Goal: Task Accomplishment & Management: Use online tool/utility

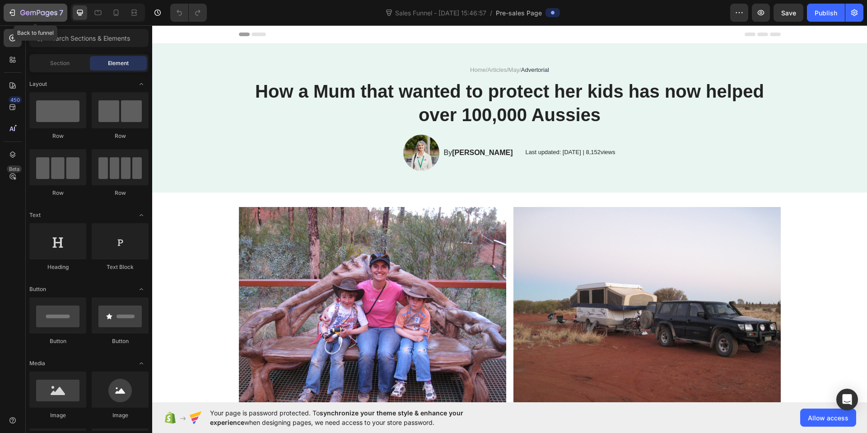
click at [25, 14] on icon "button" at bounding box center [38, 13] width 37 height 8
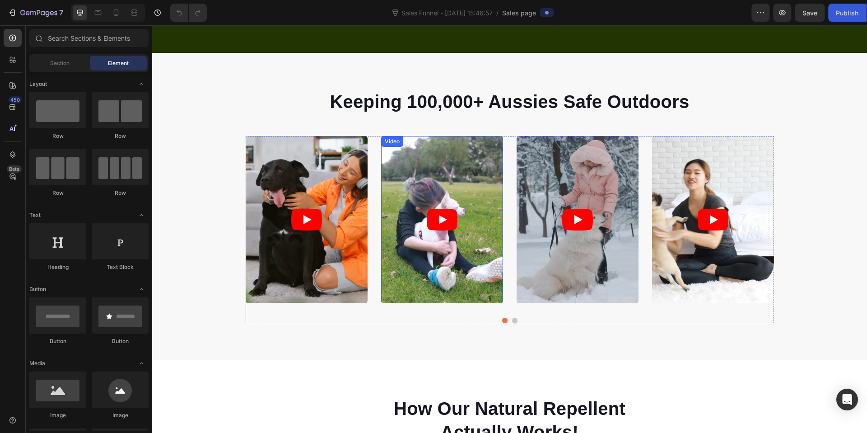
scroll to position [350, 0]
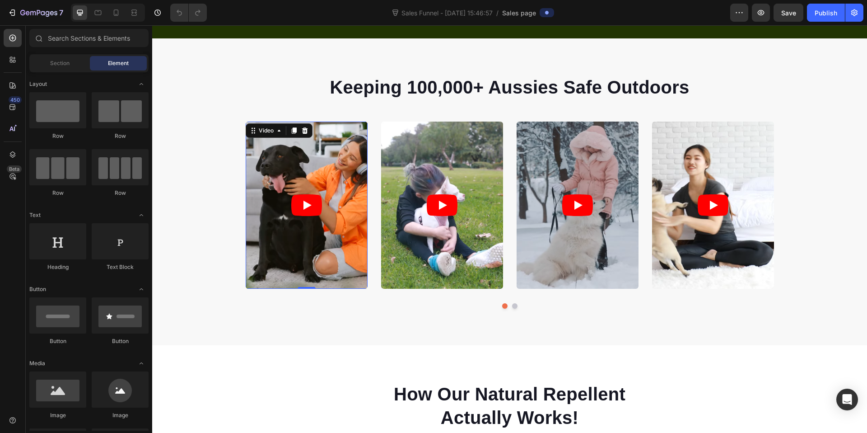
click at [319, 225] on article at bounding box center [307, 204] width 122 height 167
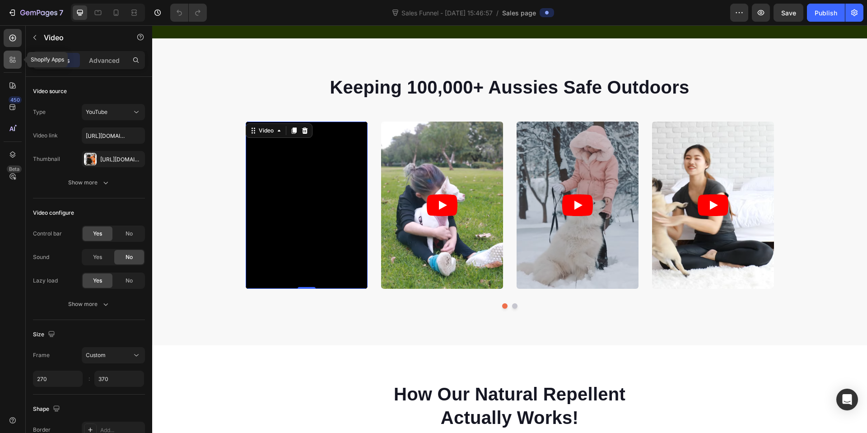
click at [11, 63] on icon at bounding box center [12, 59] width 9 height 9
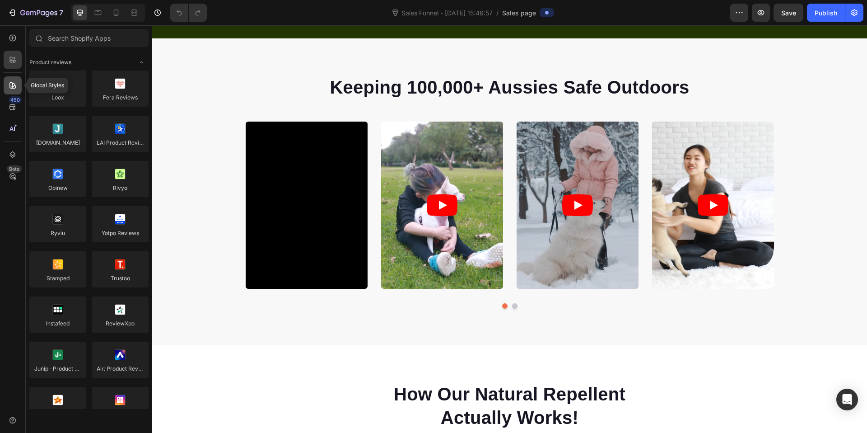
click at [10, 84] on icon at bounding box center [12, 85] width 9 height 9
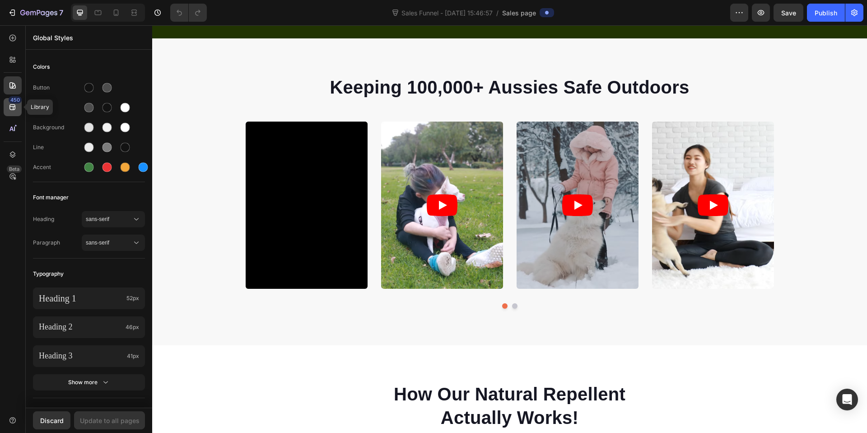
click at [8, 104] on icon at bounding box center [12, 107] width 9 height 9
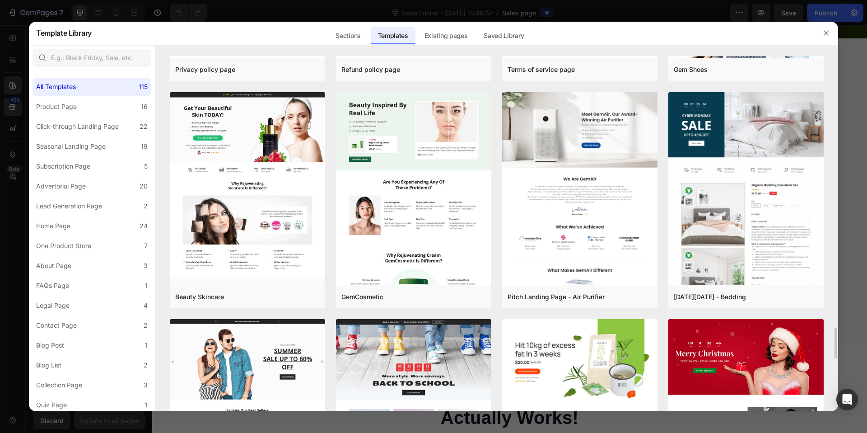
scroll to position [2960, 0]
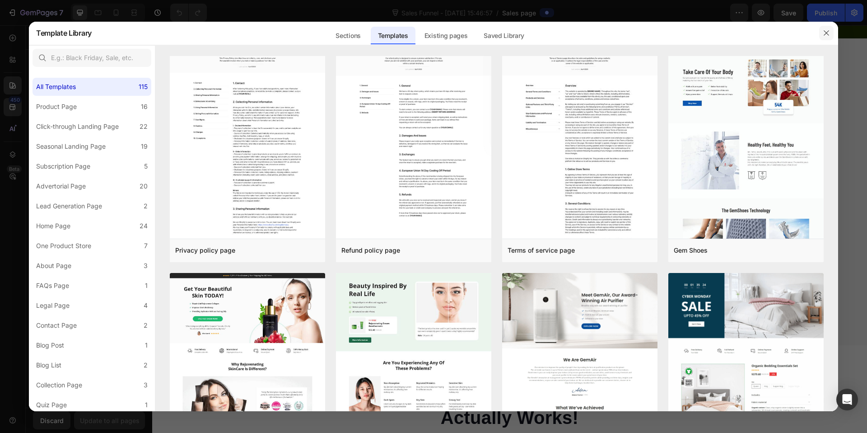
click at [827, 32] on icon "button" at bounding box center [826, 33] width 5 height 5
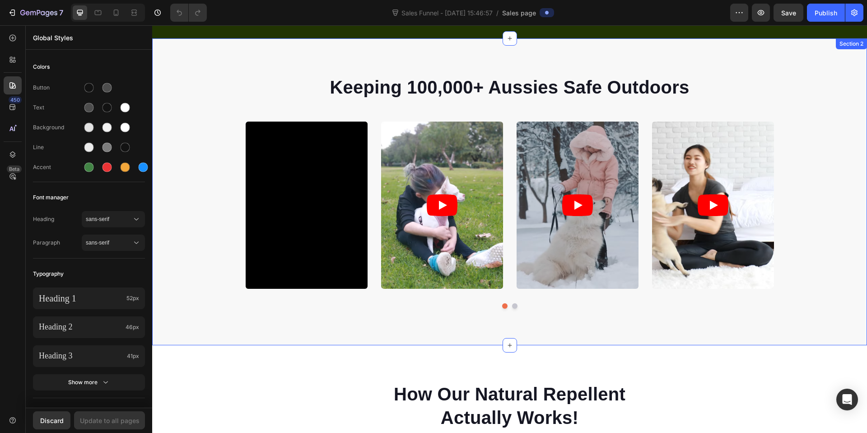
click at [359, 335] on div "Keeping 100,000+ Aussies Safe Outdoors Heading Video Video Video Video Video Ca…" at bounding box center [509, 191] width 715 height 307
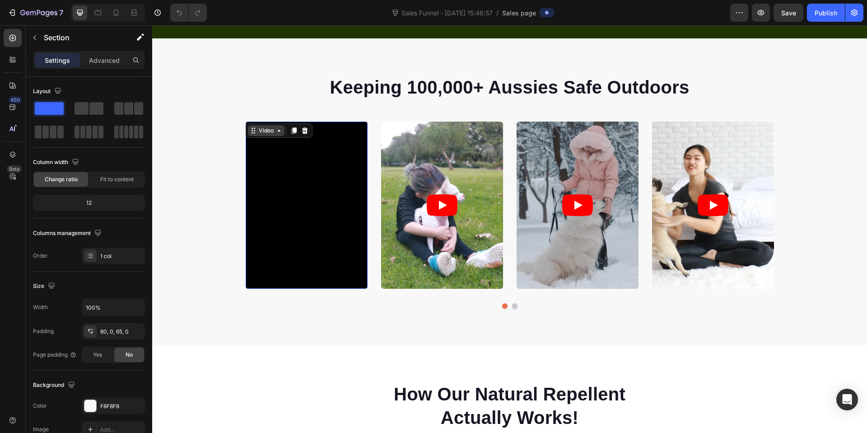
click at [257, 128] on div "Video" at bounding box center [266, 130] width 19 height 8
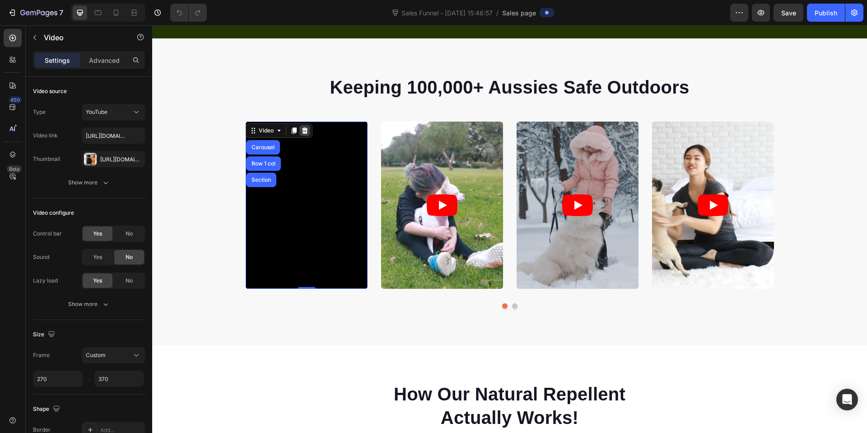
click at [301, 132] on icon at bounding box center [304, 130] width 7 height 7
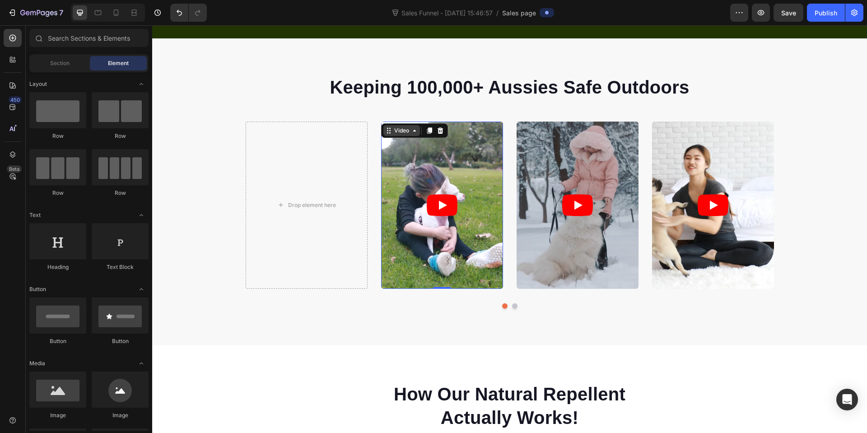
click at [394, 130] on div "Video" at bounding box center [401, 130] width 19 height 8
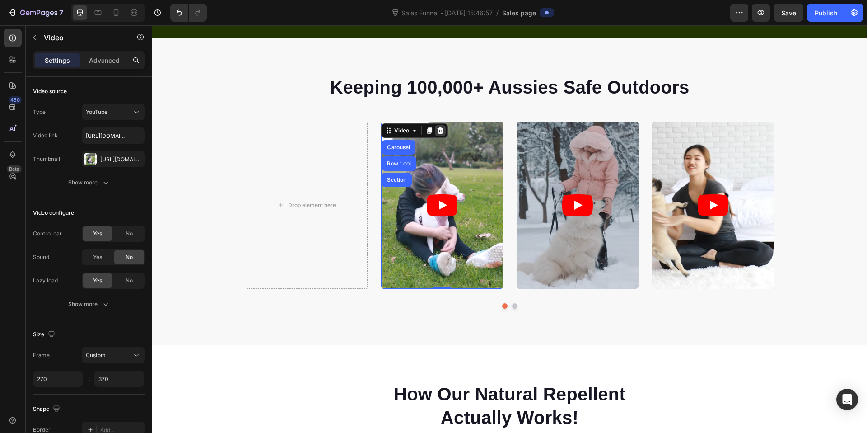
click at [435, 131] on div at bounding box center [440, 130] width 11 height 11
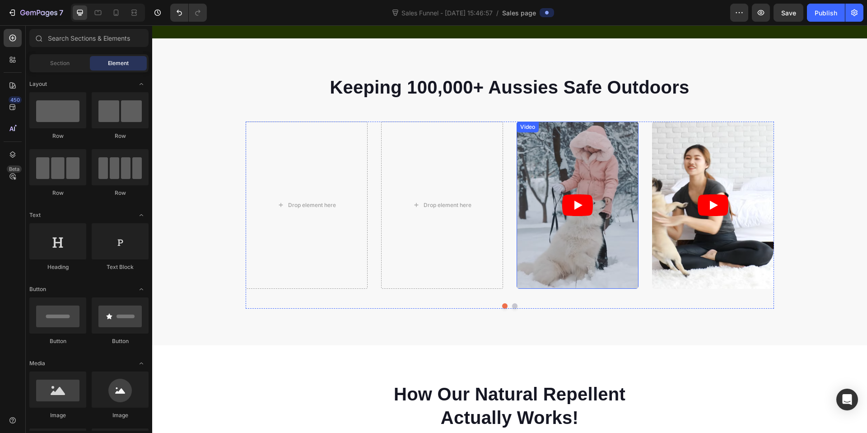
click at [532, 126] on div "Video" at bounding box center [527, 127] width 19 height 8
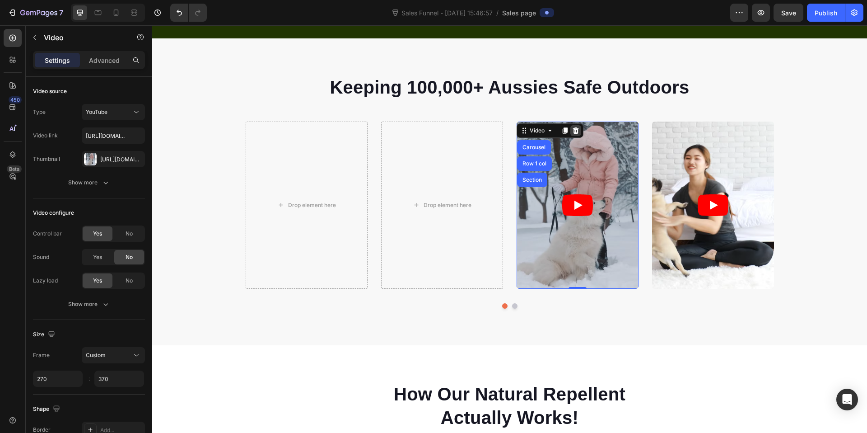
click at [570, 131] on div at bounding box center [575, 130] width 11 height 11
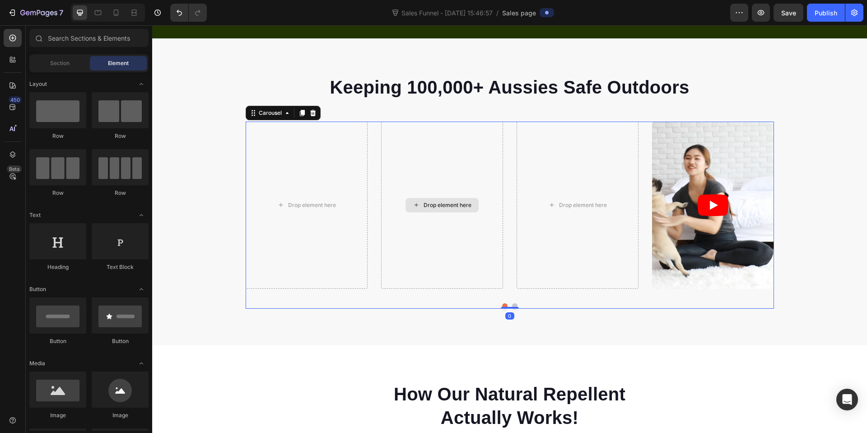
click at [424, 138] on div "Drop element here" at bounding box center [442, 204] width 122 height 167
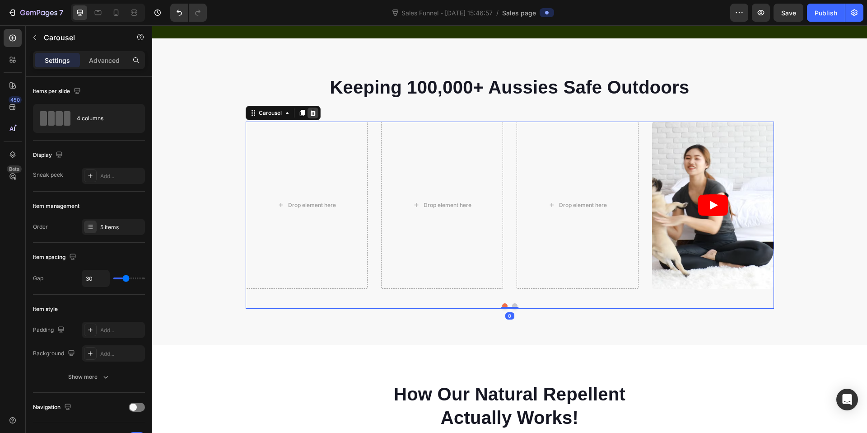
click at [310, 112] on icon at bounding box center [313, 113] width 6 height 6
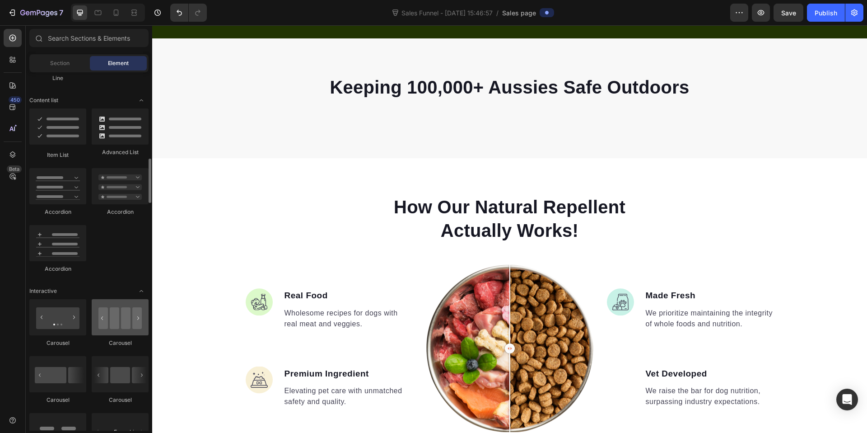
scroll to position [755, 0]
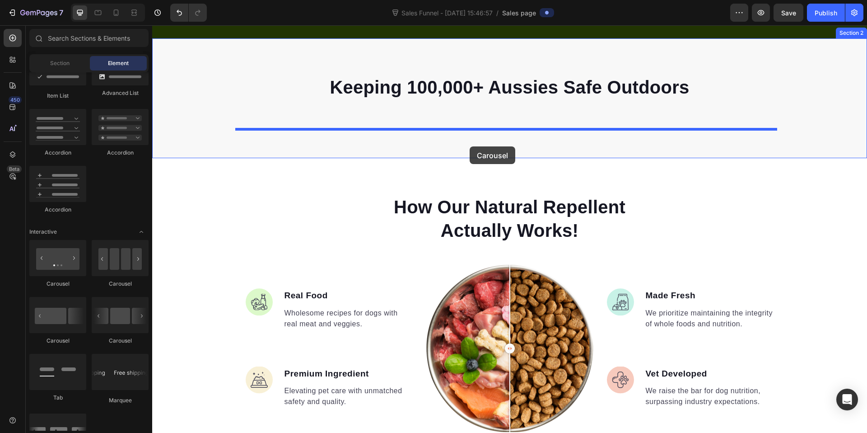
drag, startPoint x: 280, startPoint y: 297, endPoint x: 470, endPoint y: 146, distance: 242.0
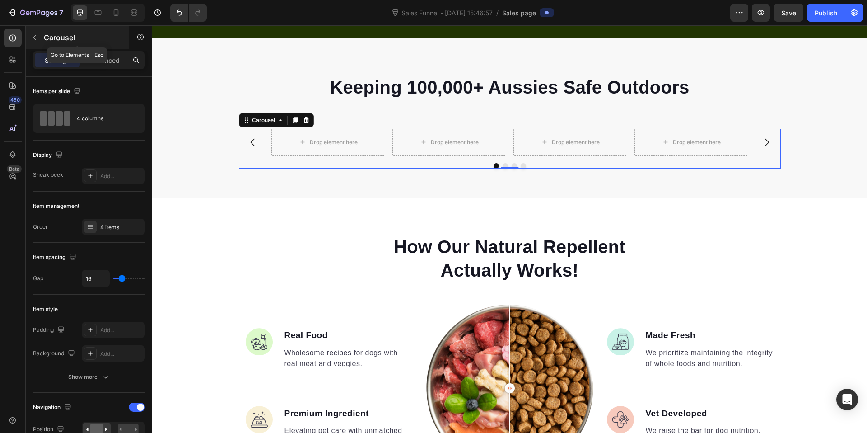
click at [35, 37] on icon "button" at bounding box center [34, 37] width 7 height 7
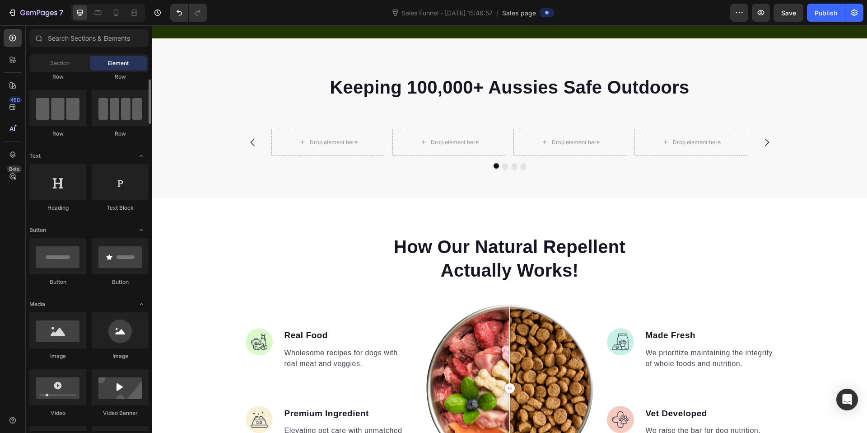
scroll to position [148, 0]
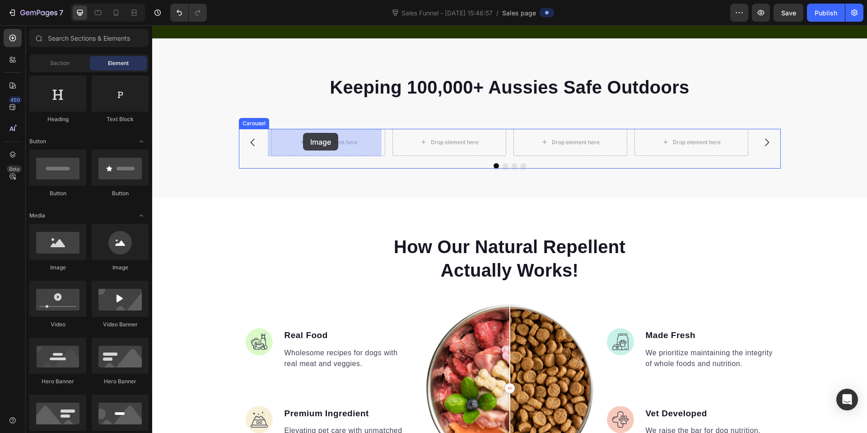
drag, startPoint x: 207, startPoint y: 275, endPoint x: 303, endPoint y: 133, distance: 171.3
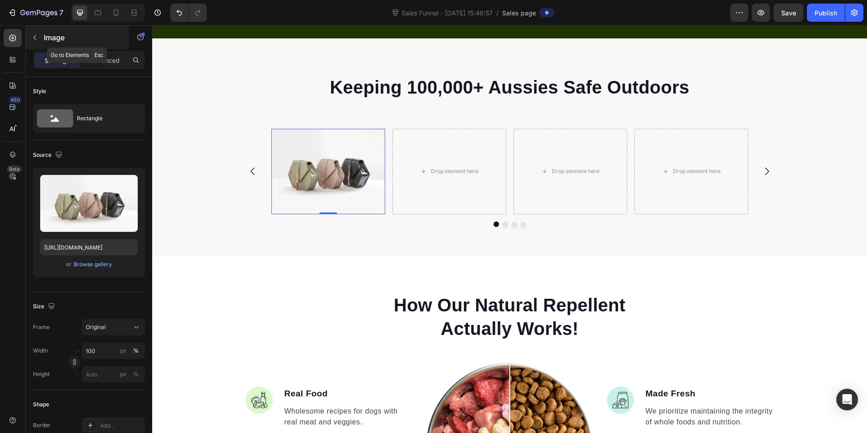
click at [48, 34] on p "Image" at bounding box center [82, 37] width 77 height 11
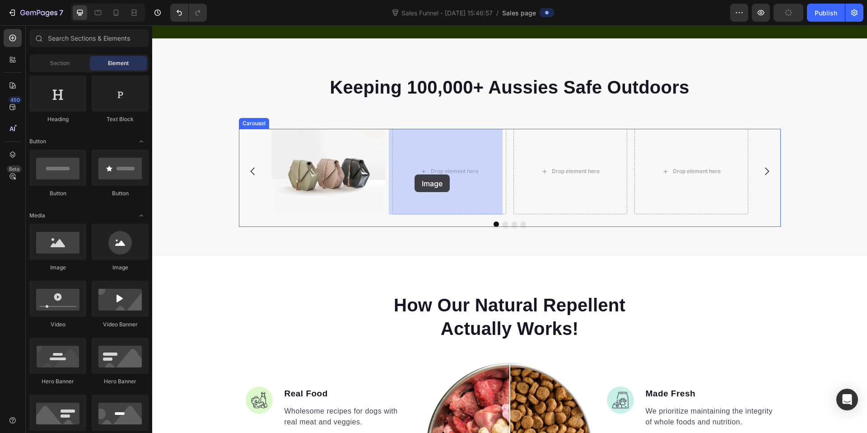
drag, startPoint x: 243, startPoint y: 265, endPoint x: 335, endPoint y: 188, distance: 119.2
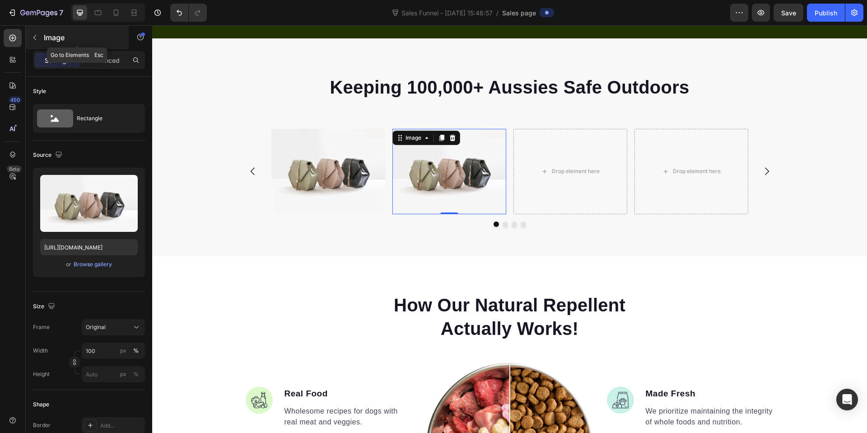
click at [55, 41] on p "Image" at bounding box center [82, 37] width 77 height 11
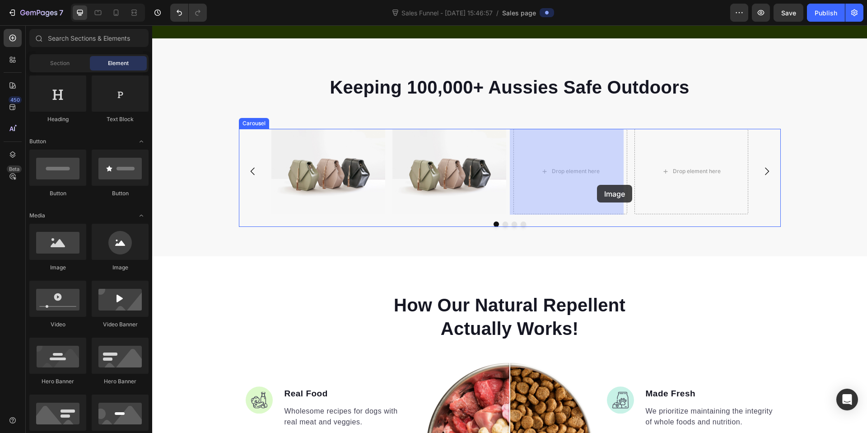
drag, startPoint x: 219, startPoint y: 266, endPoint x: 581, endPoint y: 172, distance: 373.8
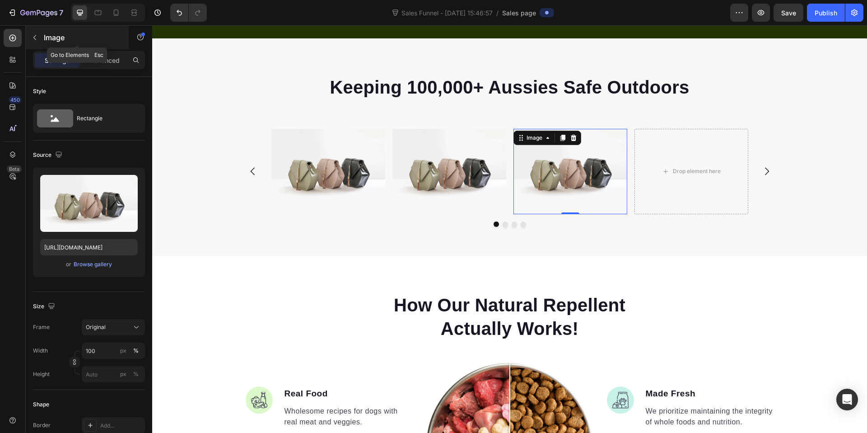
click at [55, 44] on div "Image" at bounding box center [77, 37] width 103 height 23
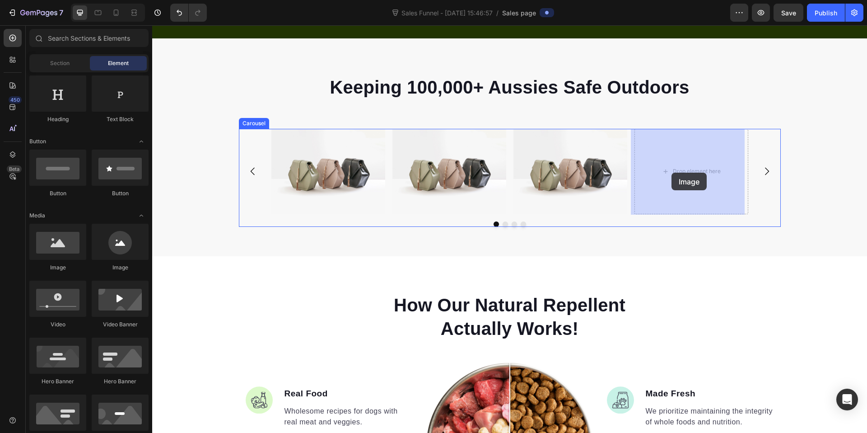
drag, startPoint x: 233, startPoint y: 271, endPoint x: 672, endPoint y: 172, distance: 450.9
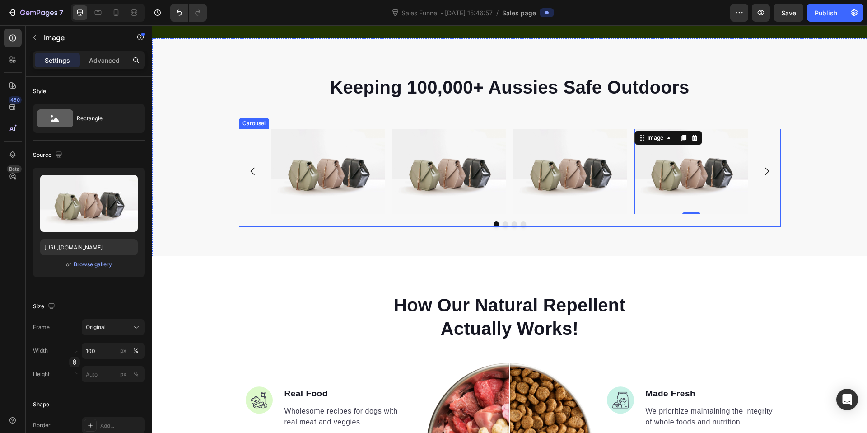
click at [754, 169] on button "Carousel Next Arrow" at bounding box center [766, 171] width 25 height 25
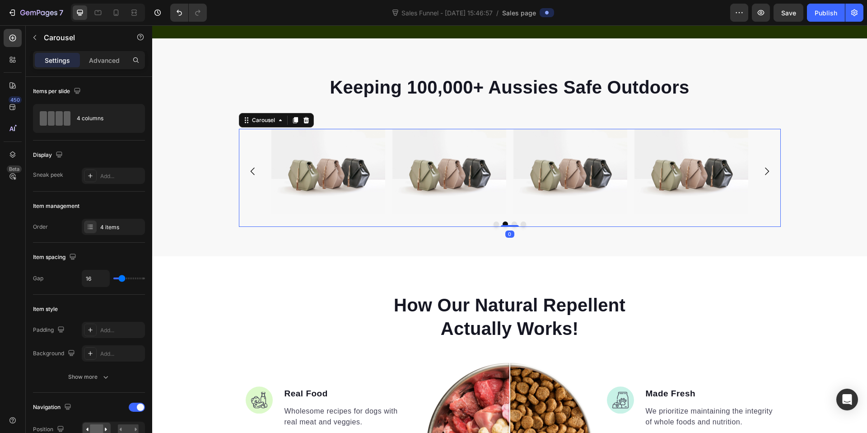
click at [764, 177] on icon "Carousel Next Arrow" at bounding box center [766, 171] width 11 height 11
click at [248, 166] on button "Carousel Back Arrow" at bounding box center [252, 171] width 25 height 25
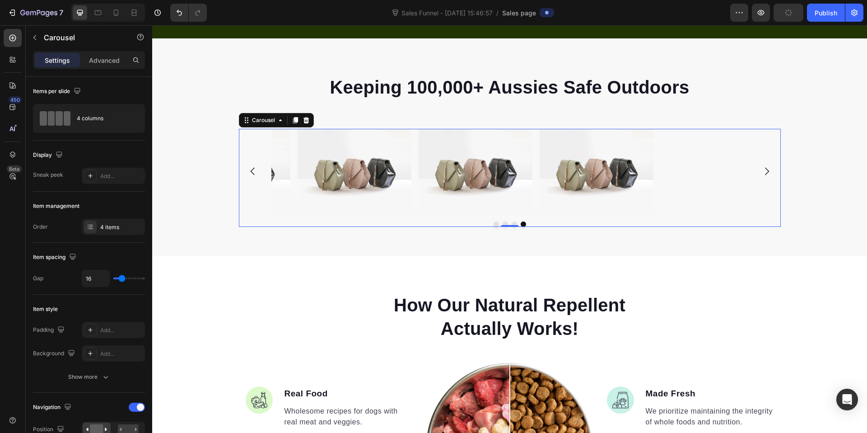
click at [248, 166] on button "Carousel Back Arrow" at bounding box center [252, 171] width 25 height 25
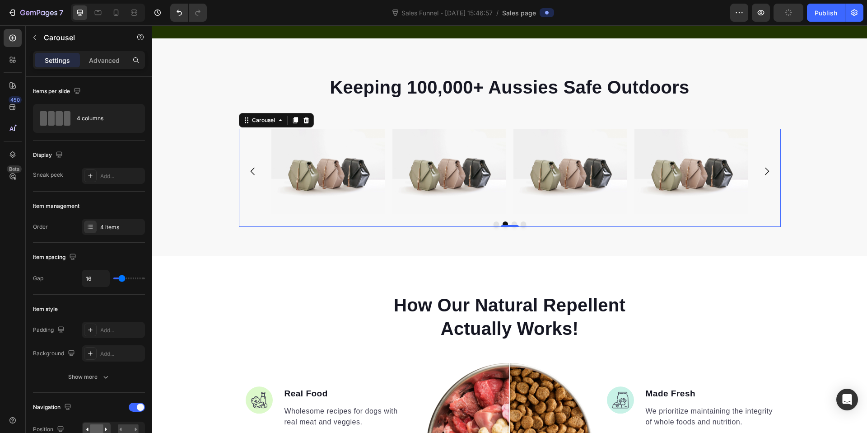
click at [248, 166] on button "Carousel Back Arrow" at bounding box center [252, 171] width 25 height 25
click at [298, 142] on div "Image 0" at bounding box center [328, 171] width 114 height 85
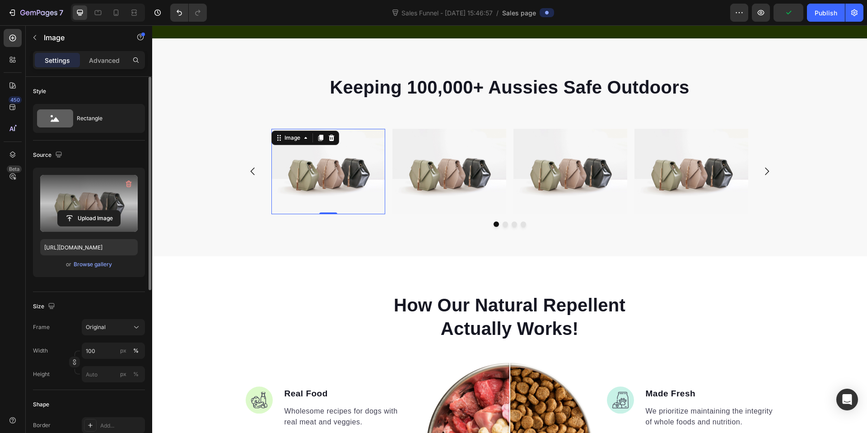
click at [103, 202] on label at bounding box center [89, 203] width 98 height 57
click at [103, 210] on input "file" at bounding box center [89, 217] width 62 height 15
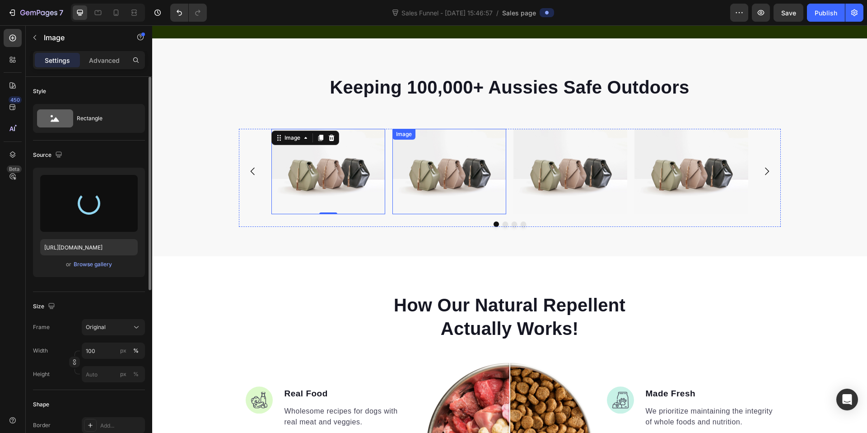
type input "[URL][DOMAIN_NAME]"
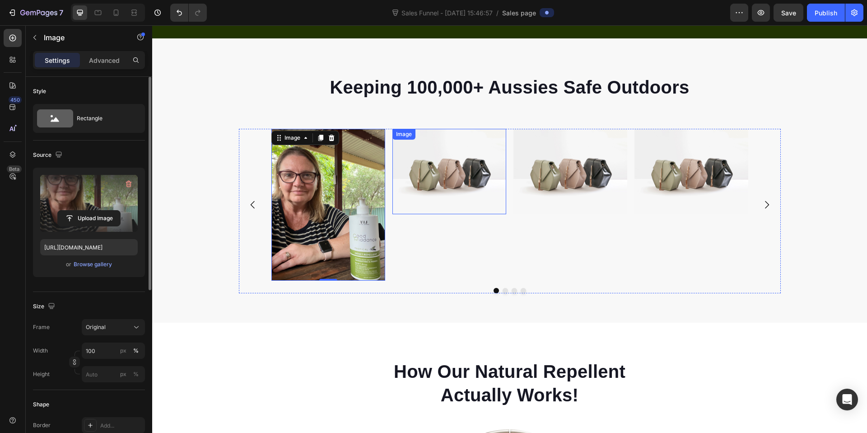
click at [432, 171] on img at bounding box center [449, 171] width 114 height 85
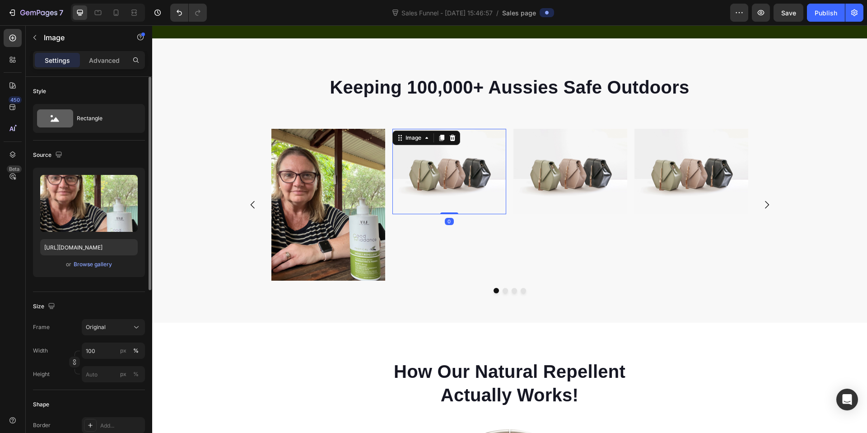
click at [342, 181] on img at bounding box center [328, 205] width 114 height 152
click at [408, 179] on img at bounding box center [449, 171] width 114 height 85
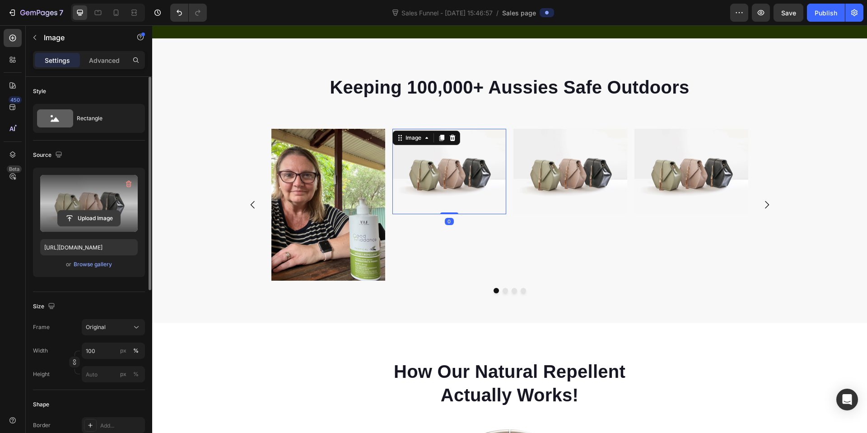
click at [116, 216] on input "file" at bounding box center [89, 217] width 62 height 15
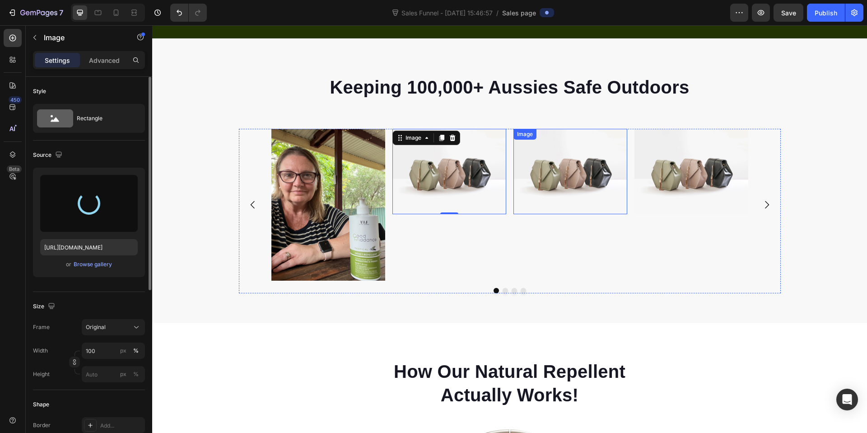
type input "[URL][DOMAIN_NAME]"
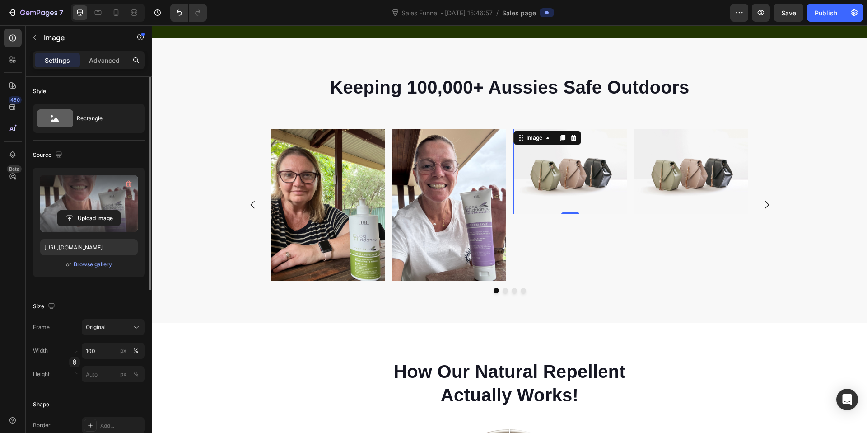
click at [549, 184] on img at bounding box center [570, 171] width 114 height 85
click at [76, 208] on label at bounding box center [89, 203] width 98 height 57
click at [76, 210] on input "file" at bounding box center [89, 217] width 62 height 15
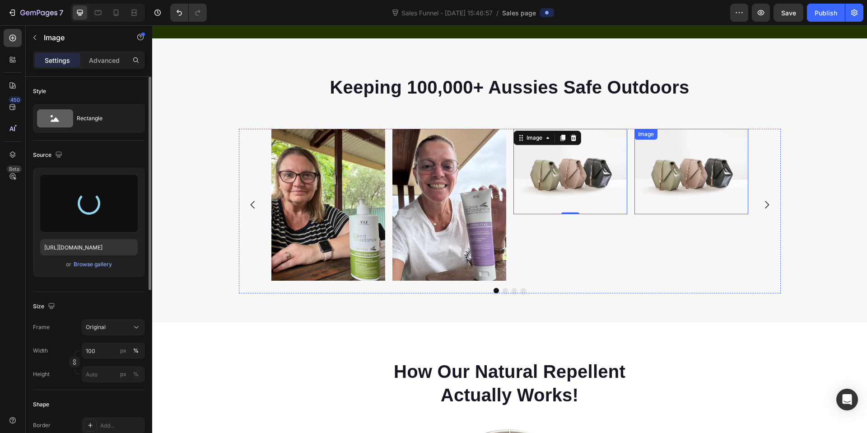
type input "[URL][DOMAIN_NAME]"
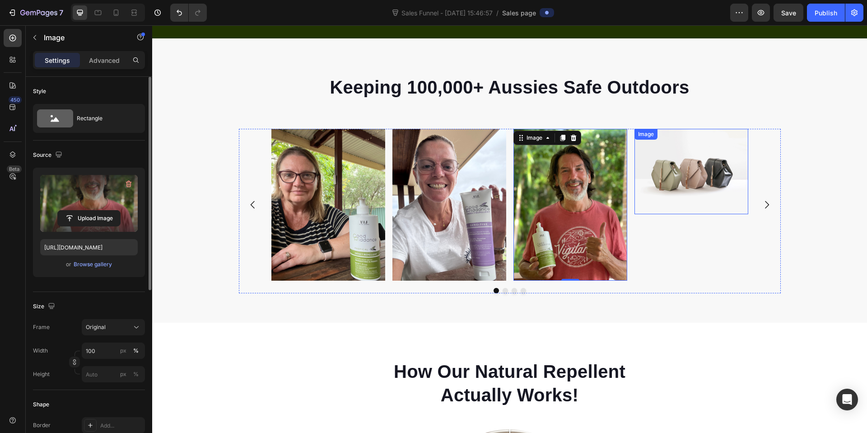
click at [663, 188] on img at bounding box center [691, 171] width 114 height 85
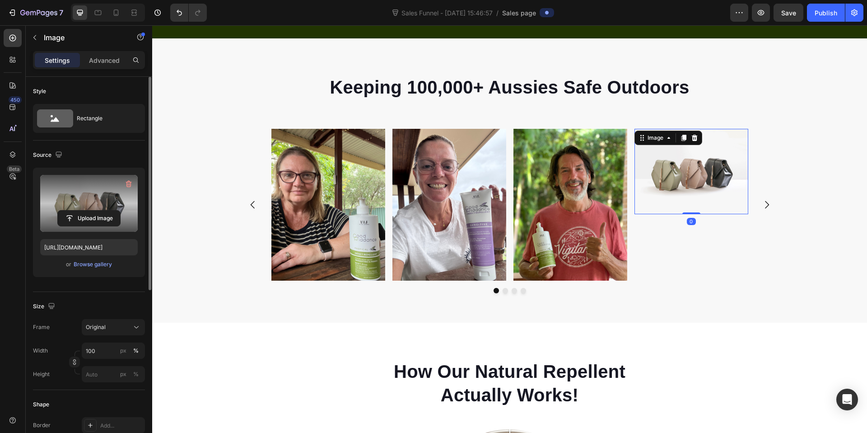
click at [87, 203] on label at bounding box center [89, 203] width 98 height 57
click at [87, 210] on input "file" at bounding box center [89, 217] width 62 height 15
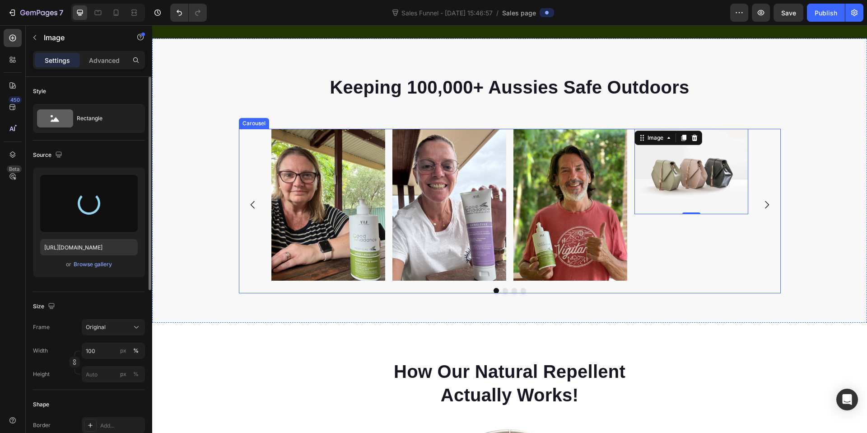
type input "[URL][DOMAIN_NAME]"
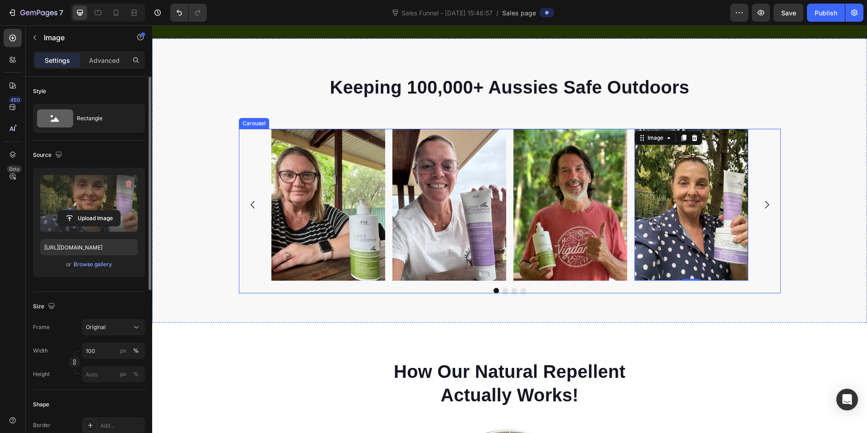
click at [765, 203] on icon "Carousel Next Arrow" at bounding box center [766, 204] width 11 height 11
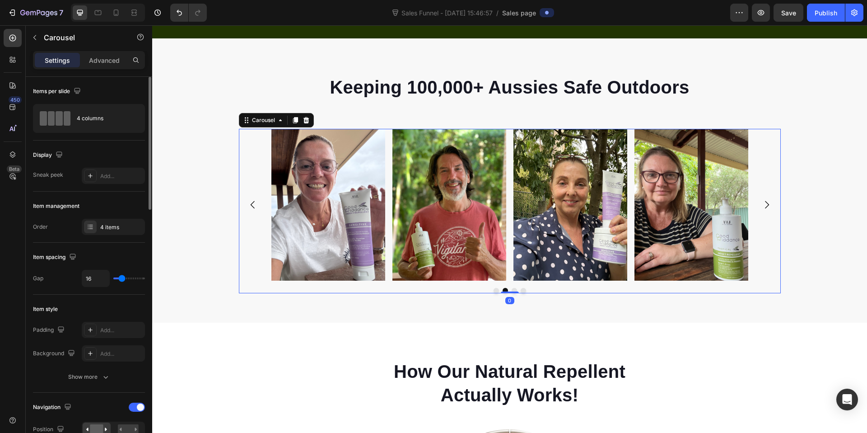
click at [768, 206] on icon "Carousel Next Arrow" at bounding box center [766, 204] width 11 height 11
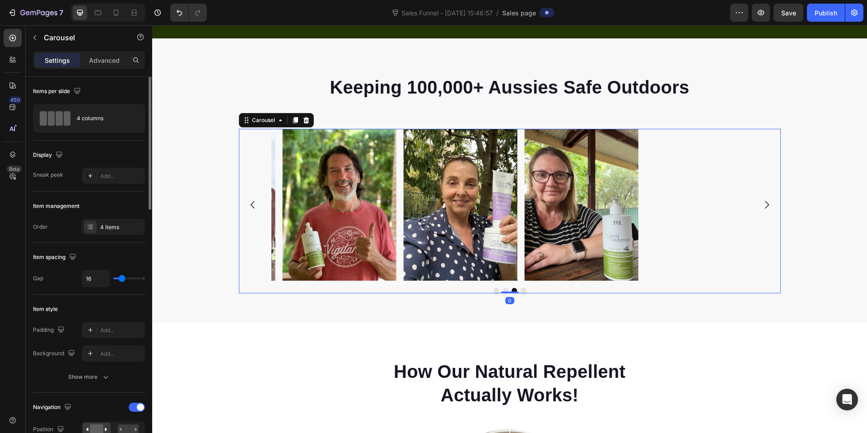
click at [768, 206] on icon "Carousel Next Arrow" at bounding box center [766, 204] width 11 height 11
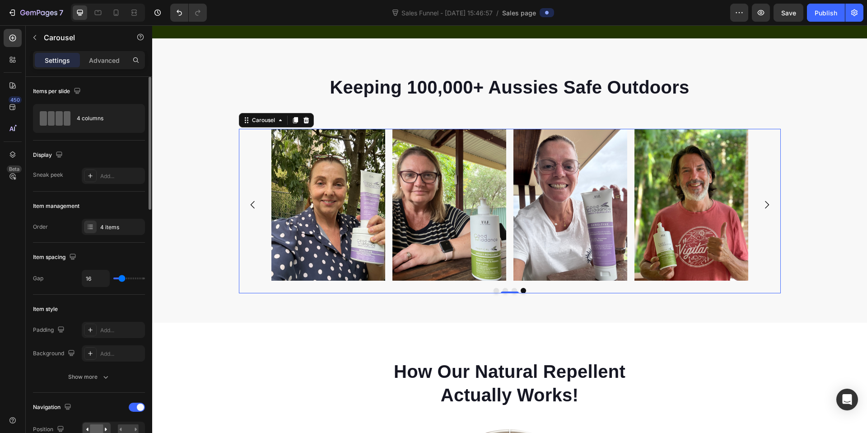
click at [768, 206] on icon "Carousel Next Arrow" at bounding box center [766, 204] width 11 height 11
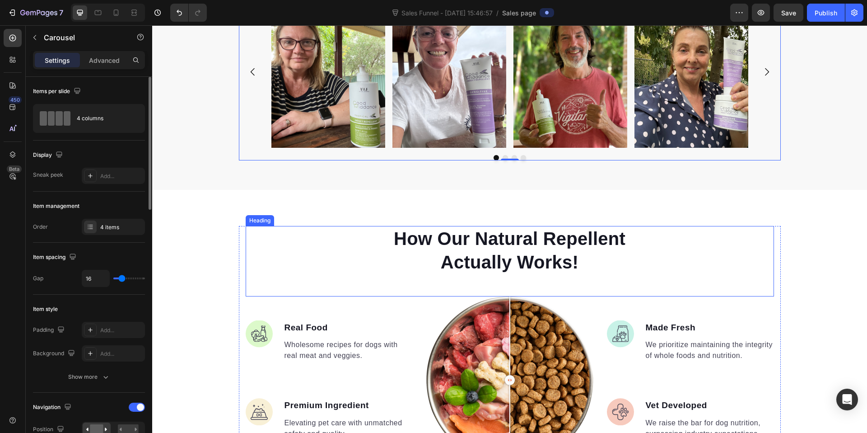
scroll to position [483, 0]
click at [517, 256] on h2 "How Our Natural Repellent Actually Works!" at bounding box center [510, 249] width 242 height 49
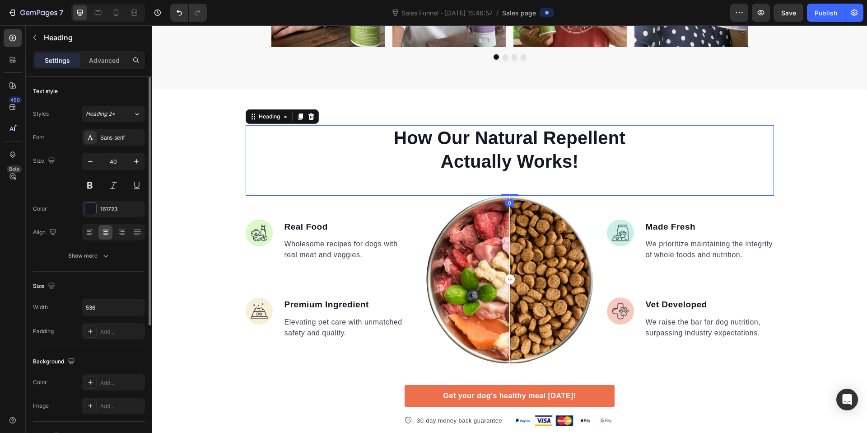
scroll to position [602, 0]
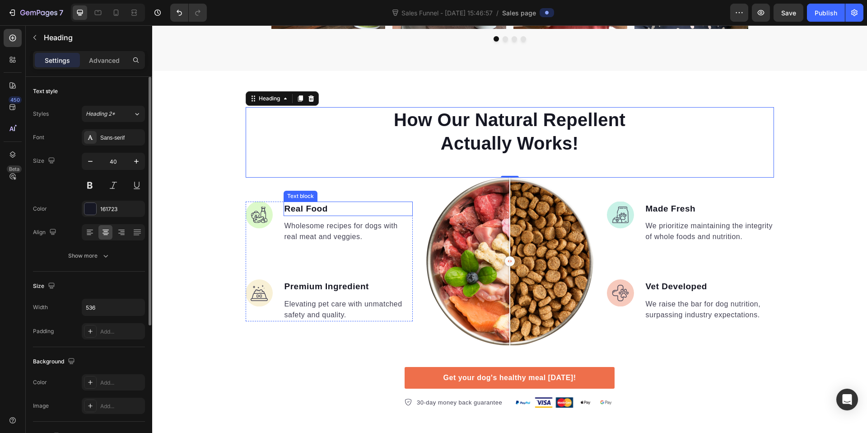
click at [315, 208] on p "Real Food" at bounding box center [347, 208] width 127 height 13
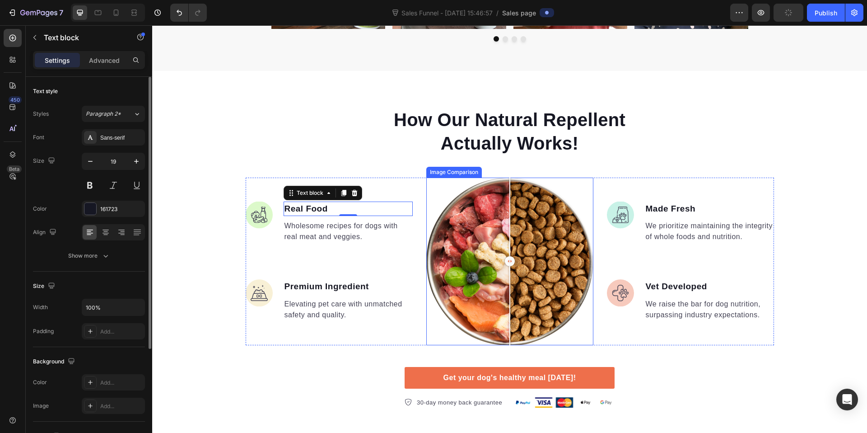
click at [505, 266] on div at bounding box center [510, 261] width 10 height 10
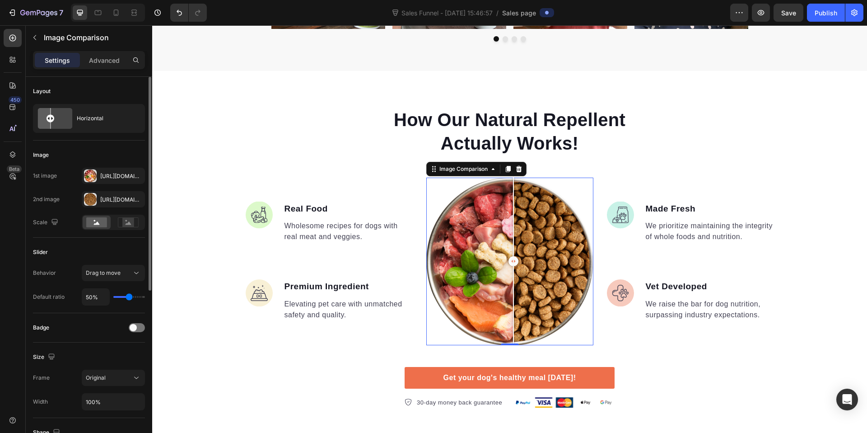
drag, startPoint x: 503, startPoint y: 266, endPoint x: 510, endPoint y: 273, distance: 10.2
click at [510, 273] on div at bounding box center [513, 260] width 18 height 167
click at [460, 266] on div at bounding box center [509, 260] width 167 height 167
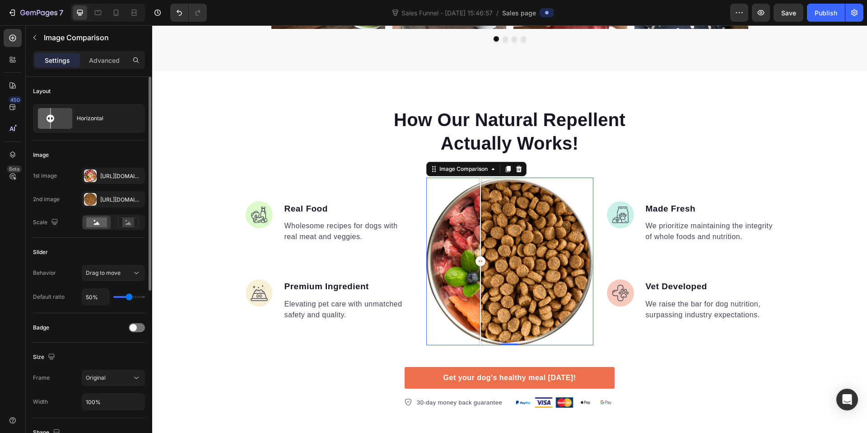
drag, startPoint x: 457, startPoint y: 260, endPoint x: 510, endPoint y: 259, distance: 53.3
click at [485, 259] on div at bounding box center [481, 261] width 10 height 10
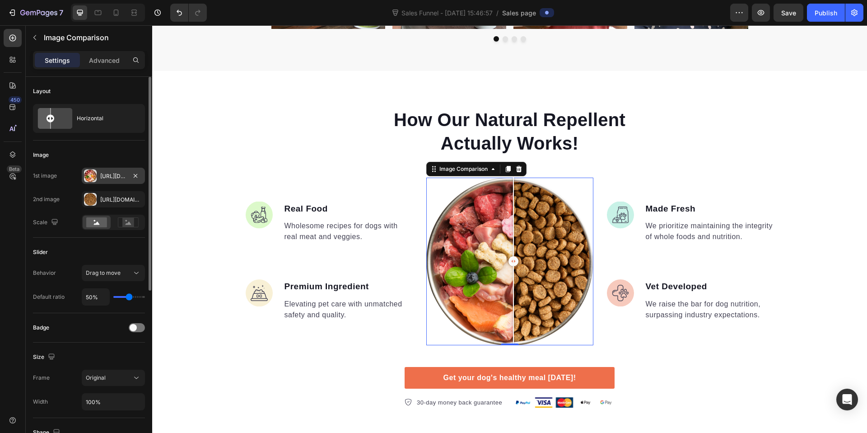
click at [119, 179] on div "[URL][DOMAIN_NAME]" at bounding box center [113, 176] width 26 height 8
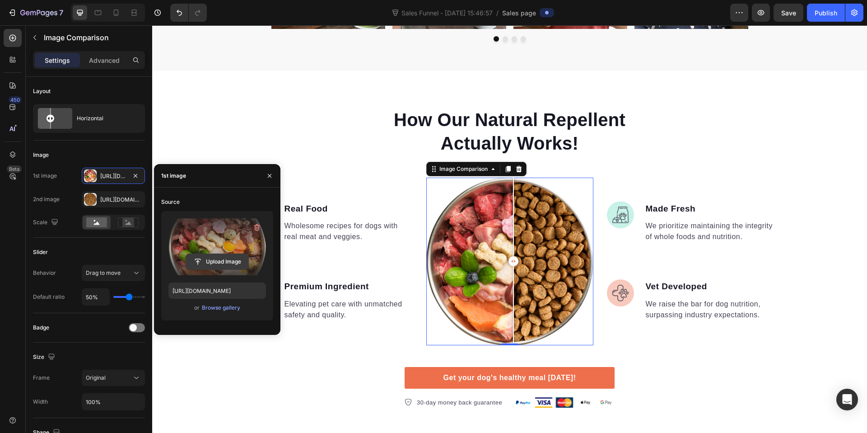
click at [226, 266] on input "file" at bounding box center [217, 261] width 62 height 15
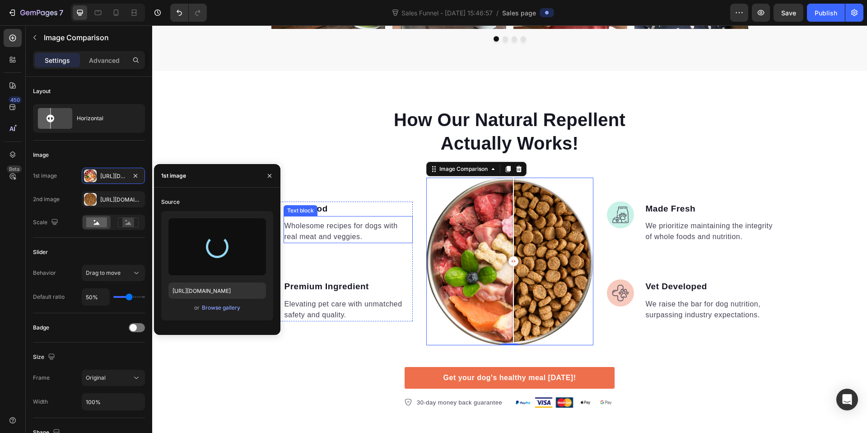
type input "[URL][DOMAIN_NAME]"
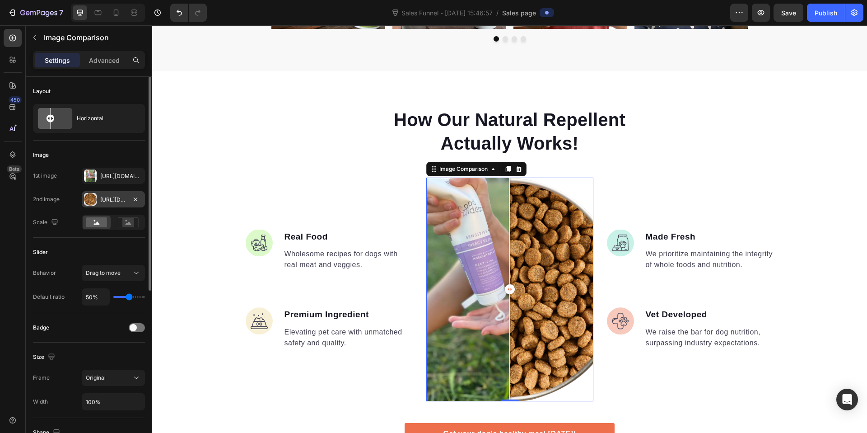
click at [103, 203] on div "[URL][DOMAIN_NAME]" at bounding box center [113, 200] width 26 height 8
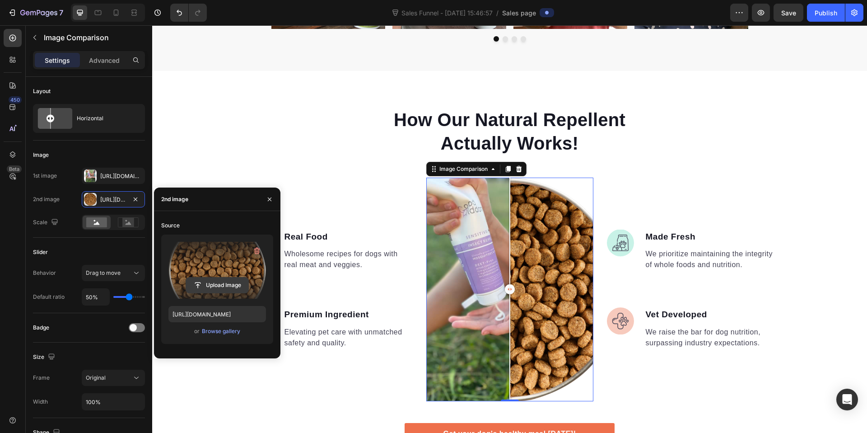
click at [222, 281] on input "file" at bounding box center [217, 284] width 62 height 15
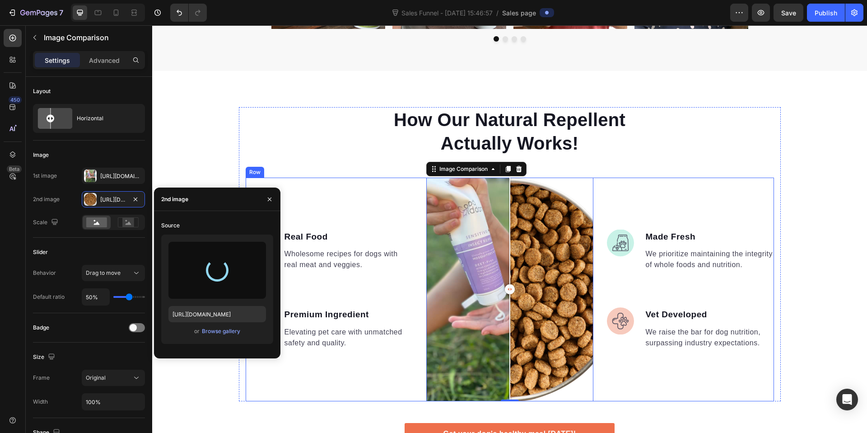
type input "[URL][DOMAIN_NAME]"
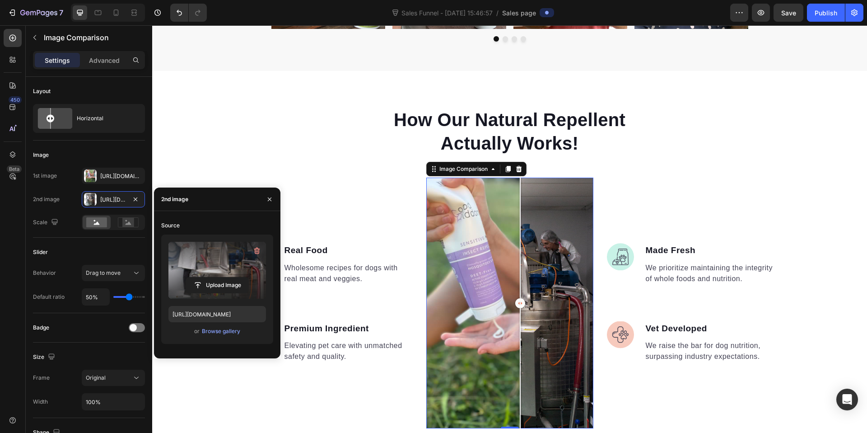
drag, startPoint x: 510, startPoint y: 303, endPoint x: 492, endPoint y: 303, distance: 18.1
click at [515, 303] on div at bounding box center [520, 303] width 10 height 10
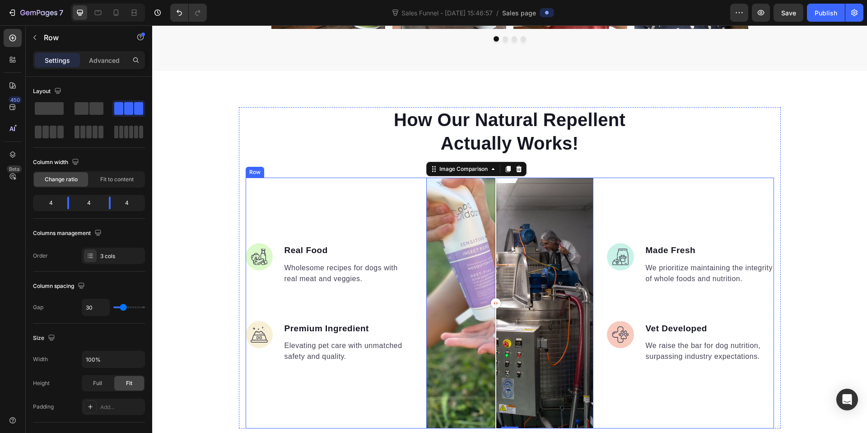
click at [674, 183] on div "Image Made Fresh Text block We prioritize maintaining the integrity of whole fo…" at bounding box center [690, 302] width 167 height 251
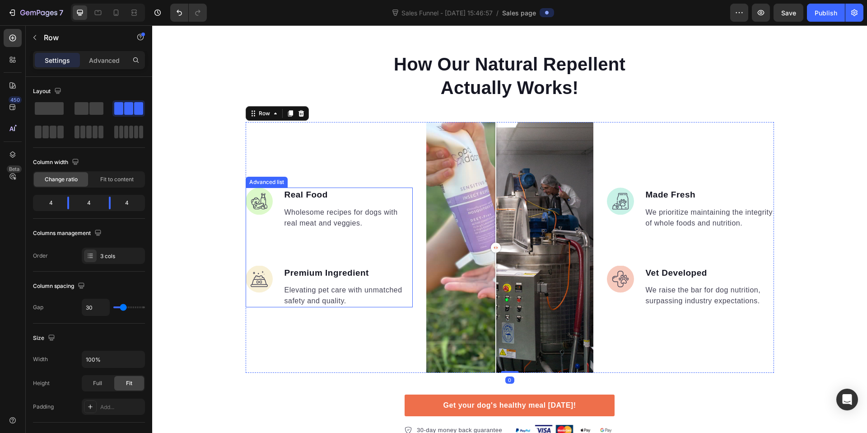
scroll to position [678, 0]
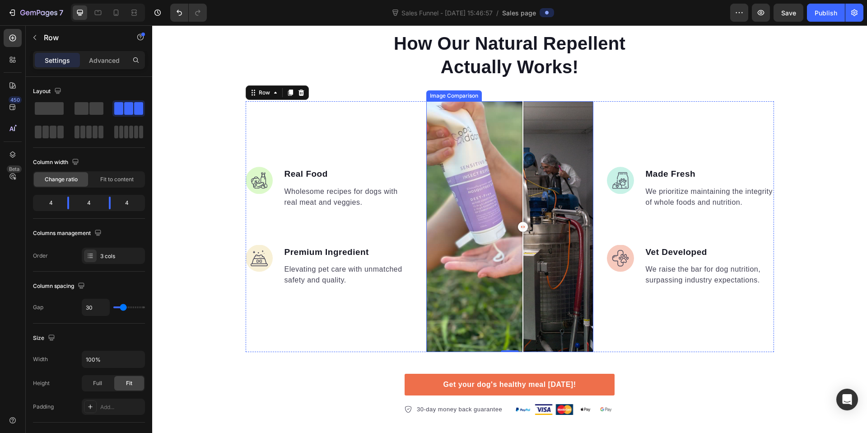
drag, startPoint x: 496, startPoint y: 230, endPoint x: 519, endPoint y: 227, distance: 23.6
click at [519, 227] on div at bounding box center [523, 227] width 10 height 10
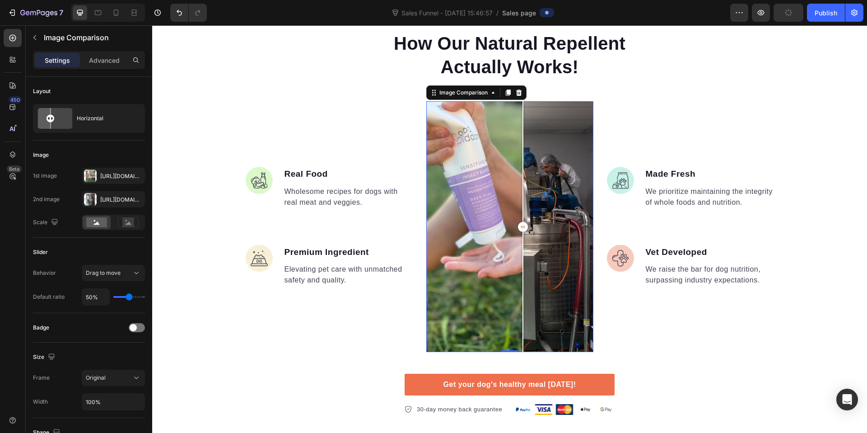
click at [490, 334] on div at bounding box center [509, 226] width 167 height 251
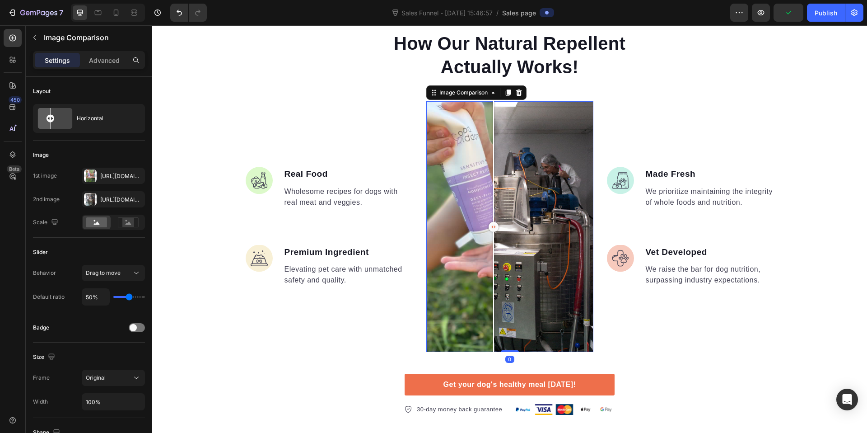
drag, startPoint x: 506, startPoint y: 351, endPoint x: 498, endPoint y: 295, distance: 56.1
click at [498, 295] on div "Image Comparison 0" at bounding box center [509, 226] width 167 height 251
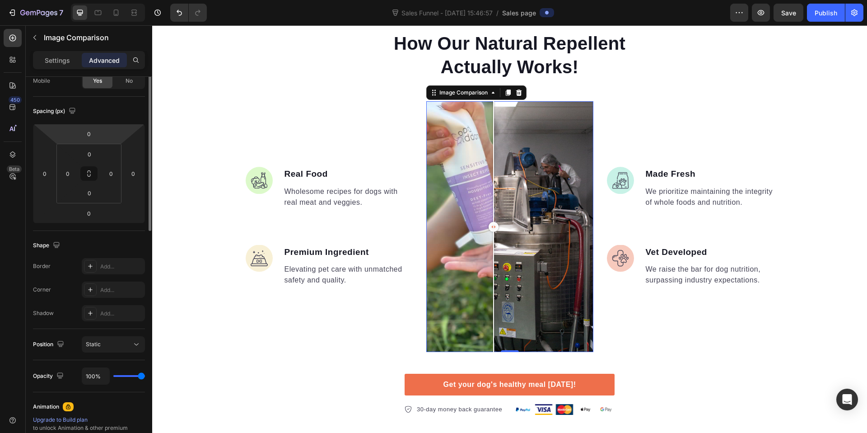
scroll to position [0, 0]
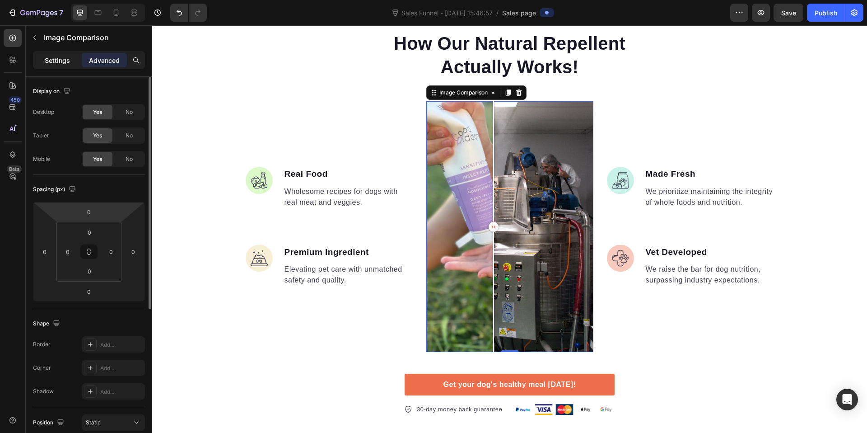
click at [53, 61] on p "Settings" at bounding box center [57, 60] width 25 height 9
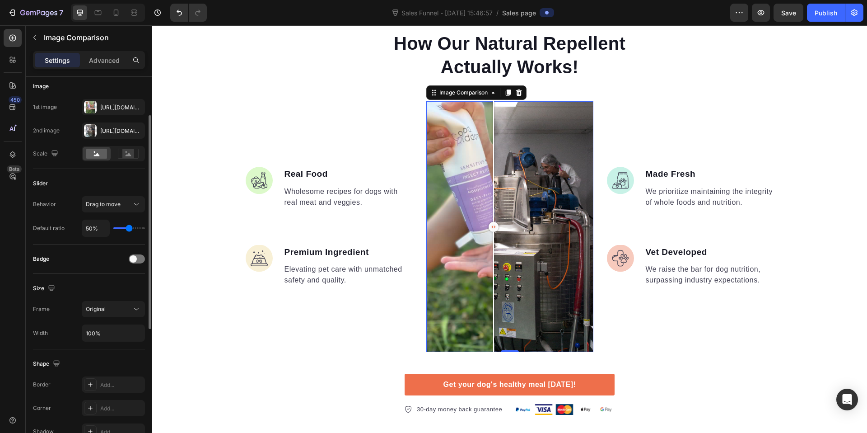
scroll to position [153, 0]
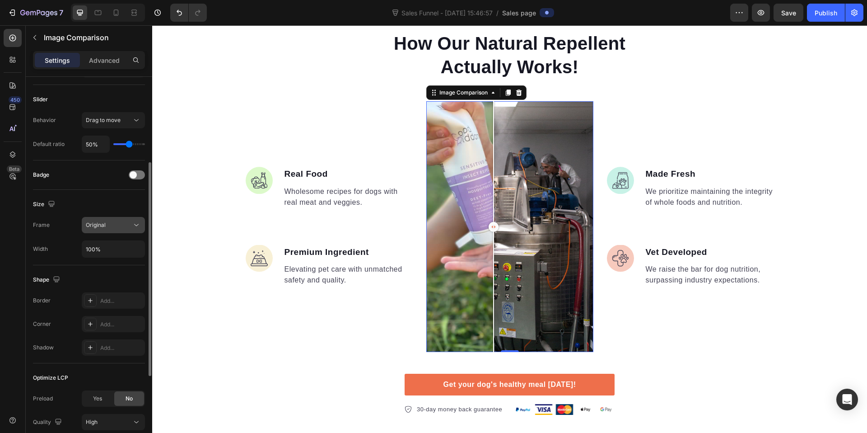
click at [116, 221] on div "Original" at bounding box center [109, 225] width 46 height 8
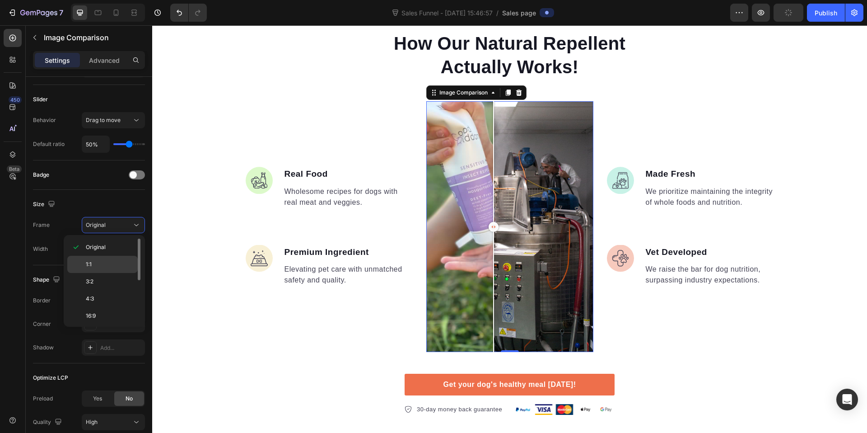
click at [117, 265] on p "1:1" at bounding box center [110, 264] width 48 height 8
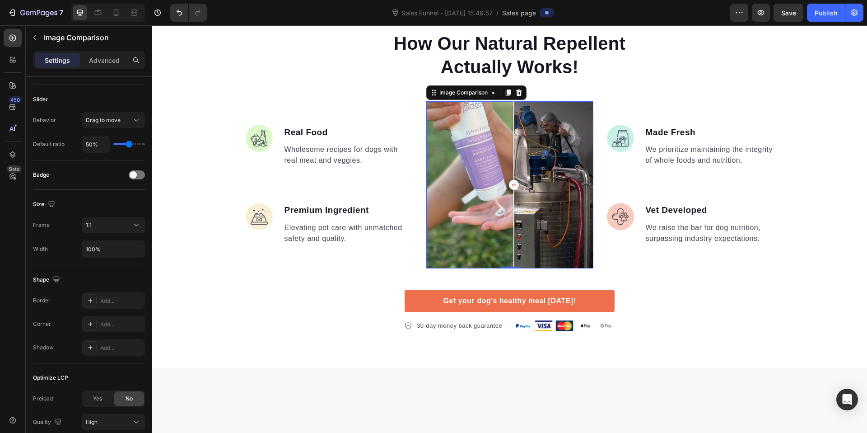
drag, startPoint x: 509, startPoint y: 183, endPoint x: 510, endPoint y: 206, distance: 22.6
click at [510, 206] on div at bounding box center [514, 184] width 18 height 167
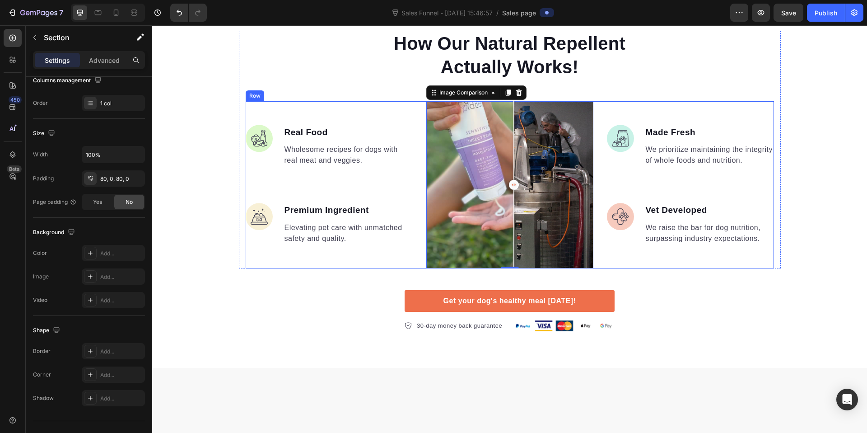
click at [639, 281] on div "How Our Natural Repellent Actually Works! Heading Image Real Food Text block Wh…" at bounding box center [509, 181] width 715 height 301
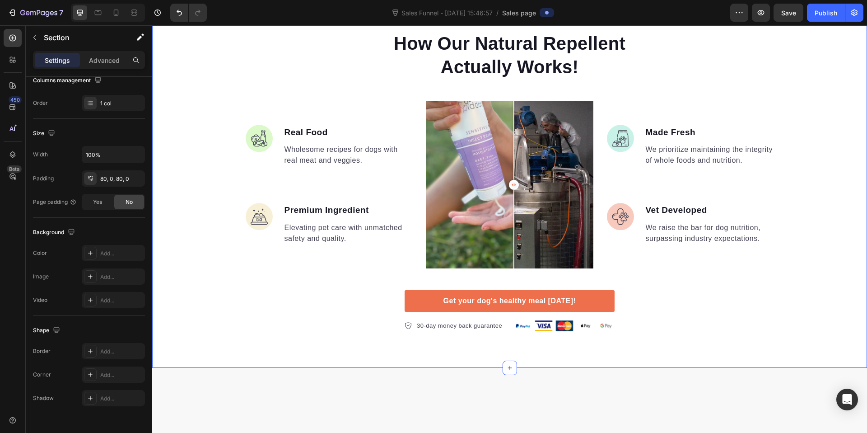
scroll to position [0, 0]
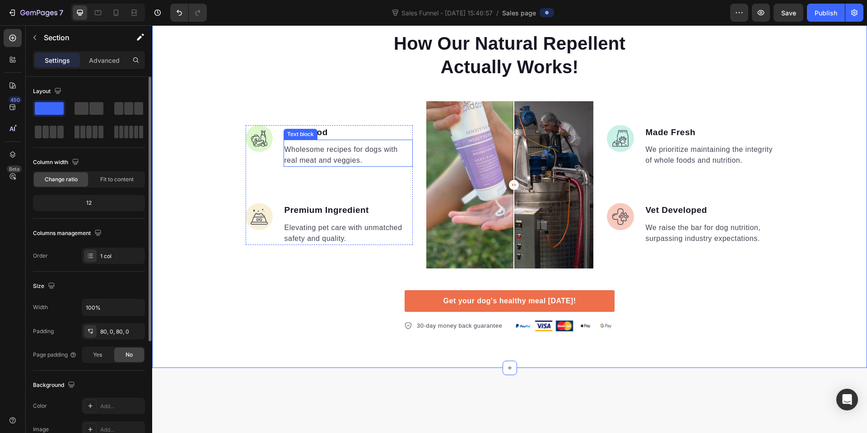
click at [300, 132] on div "Text block" at bounding box center [300, 134] width 30 height 8
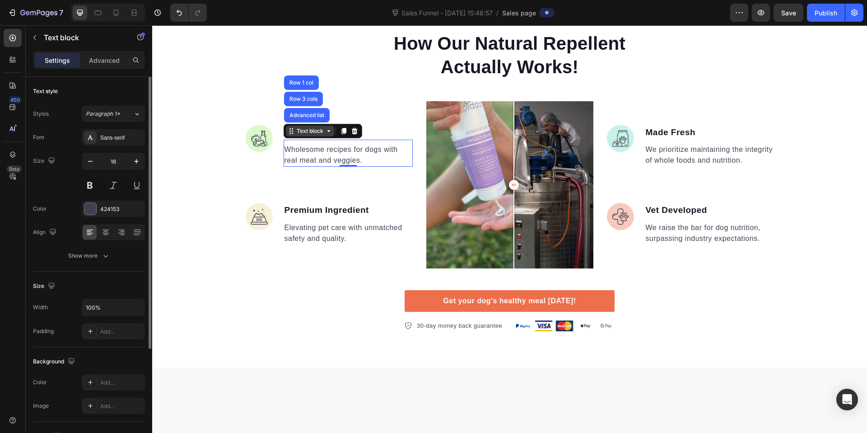
click at [300, 132] on div "Text block" at bounding box center [310, 131] width 30 height 8
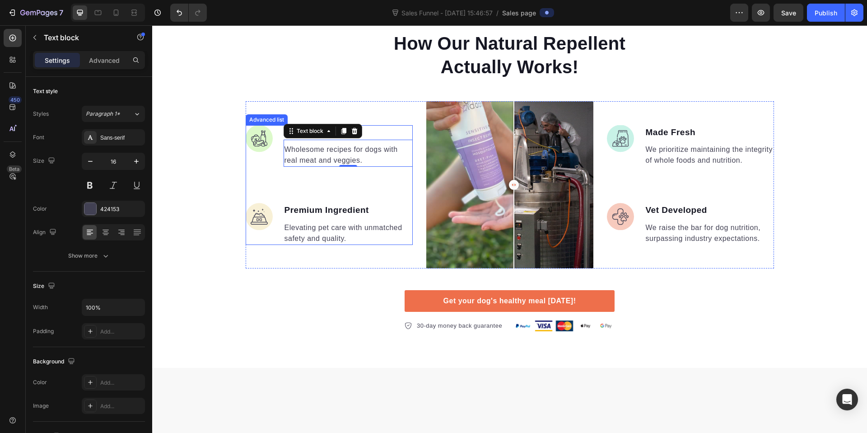
click at [360, 173] on ul "Image Real Food Text block Wholesome recipes for dogs with real meat and veggie…" at bounding box center [329, 185] width 167 height 120
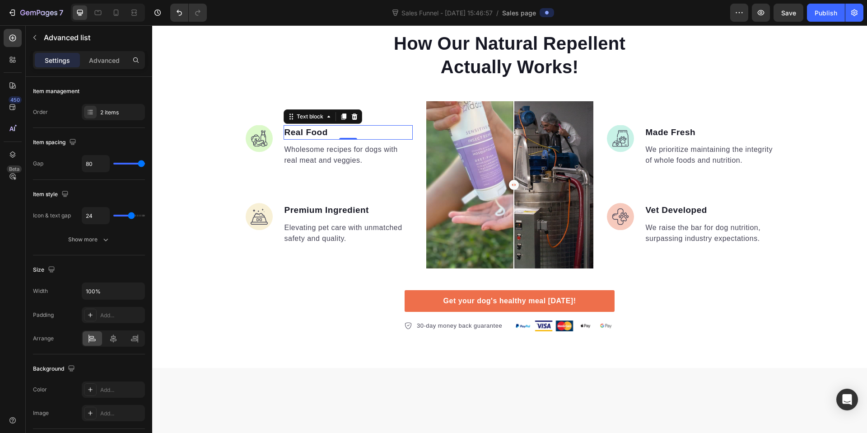
click at [308, 133] on p "Real Food" at bounding box center [347, 132] width 127 height 13
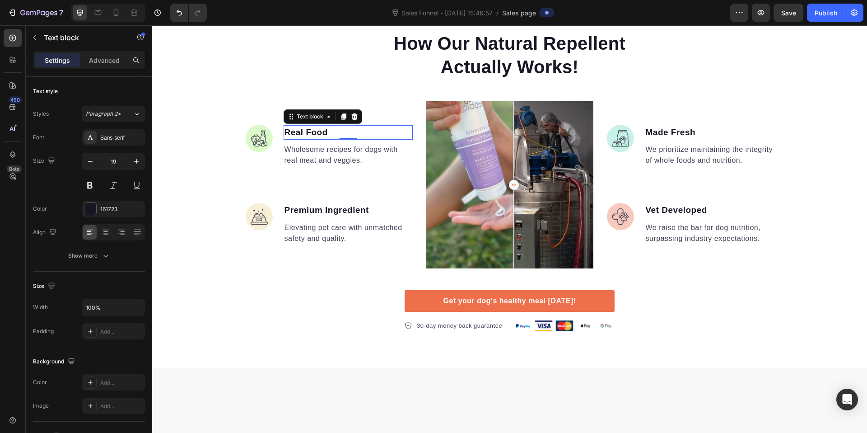
click at [308, 133] on p "Real Food" at bounding box center [347, 132] width 127 height 13
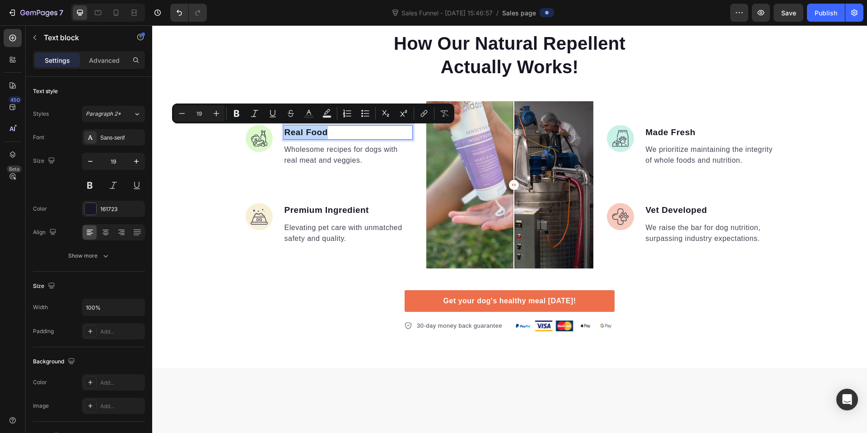
click at [308, 133] on p "Real Food" at bounding box center [347, 132] width 127 height 13
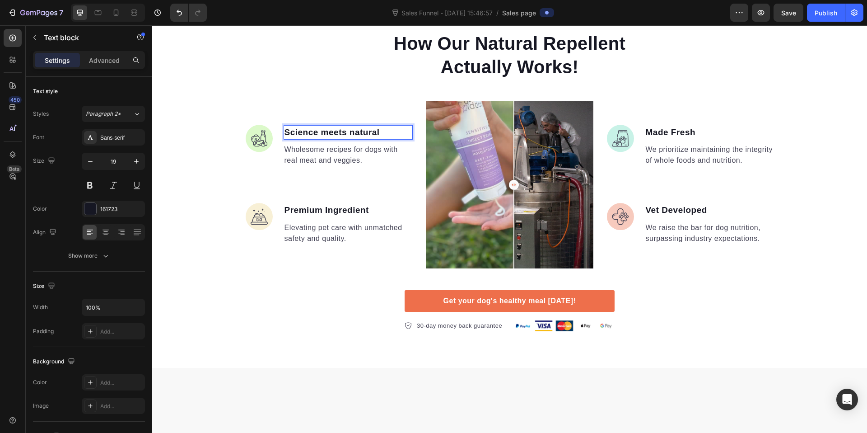
click at [377, 137] on p "Science meets natural" at bounding box center [347, 132] width 127 height 13
click at [377, 136] on p "Science meets natural" at bounding box center [347, 132] width 127 height 13
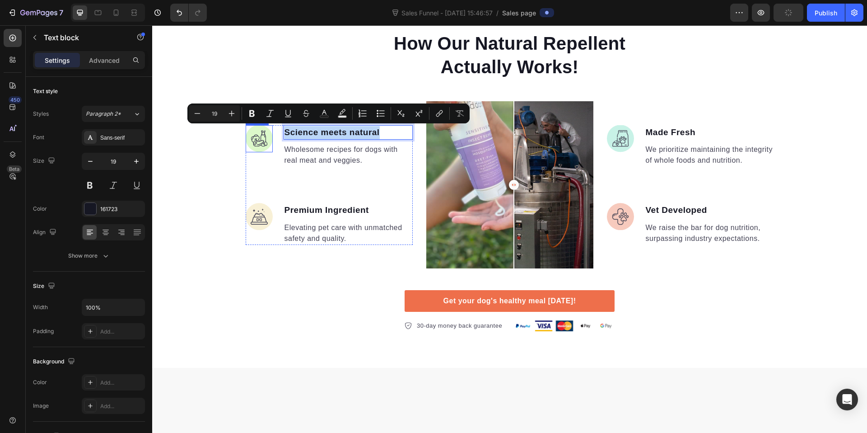
click at [266, 141] on img at bounding box center [259, 138] width 27 height 27
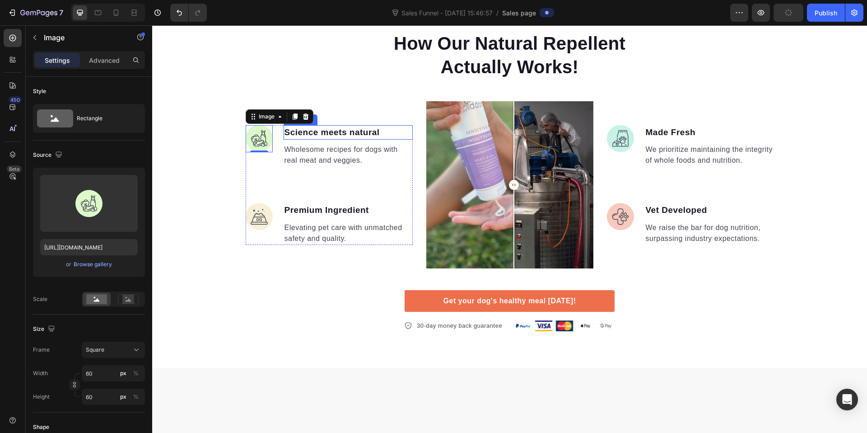
click at [328, 137] on p "Science meets natural" at bounding box center [347, 132] width 127 height 13
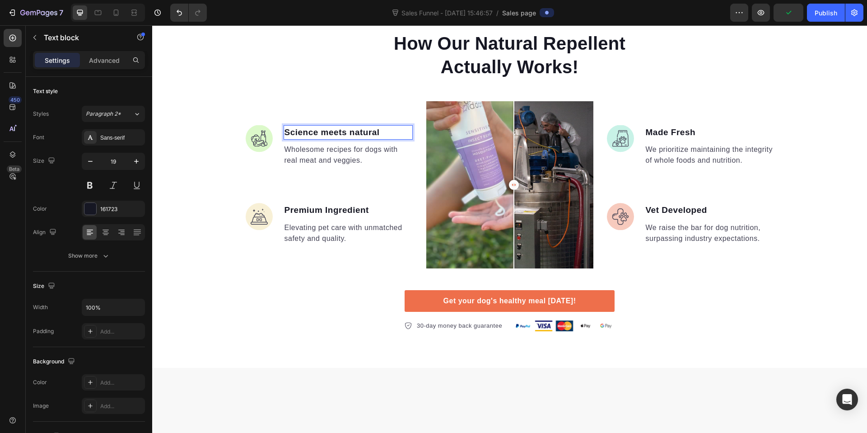
click at [331, 128] on p "Science meets natural" at bounding box center [347, 132] width 127 height 13
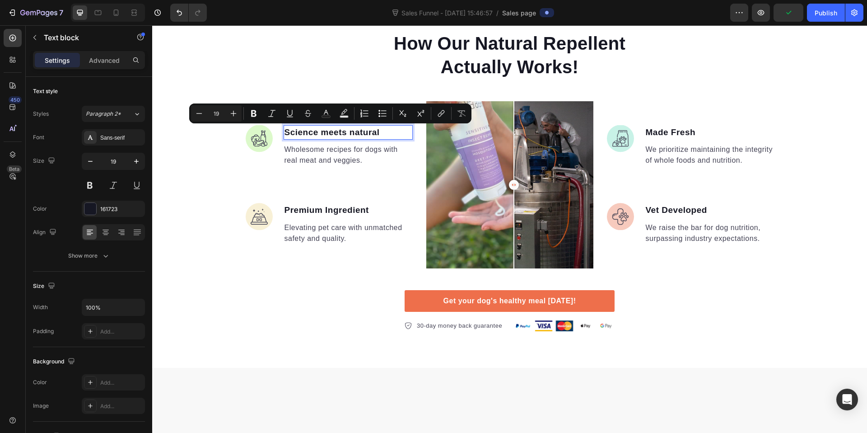
click at [331, 128] on p "Science meets natural" at bounding box center [347, 132] width 127 height 13
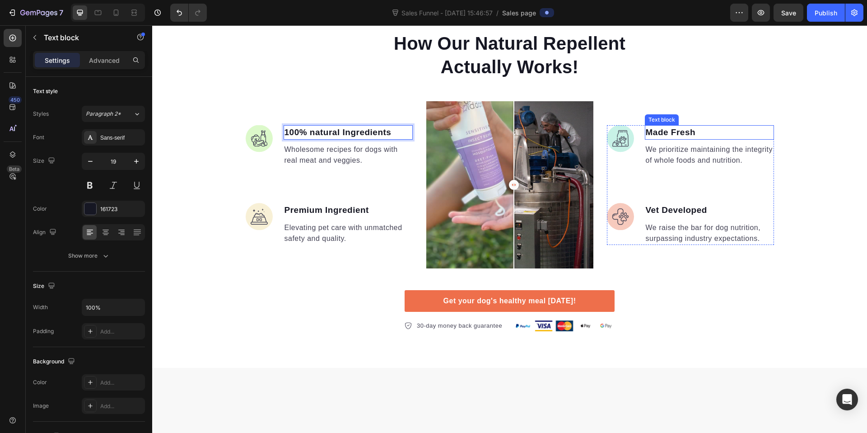
click at [686, 131] on p "Made Fresh" at bounding box center [709, 132] width 127 height 13
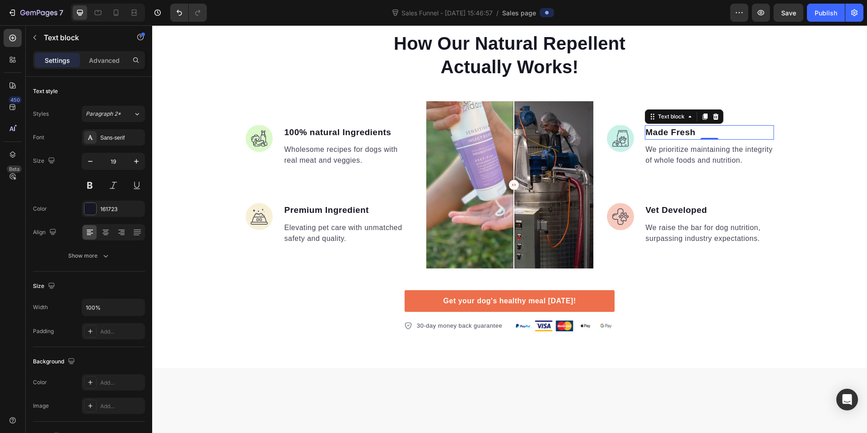
click at [686, 131] on p "Made Fresh" at bounding box center [709, 132] width 127 height 13
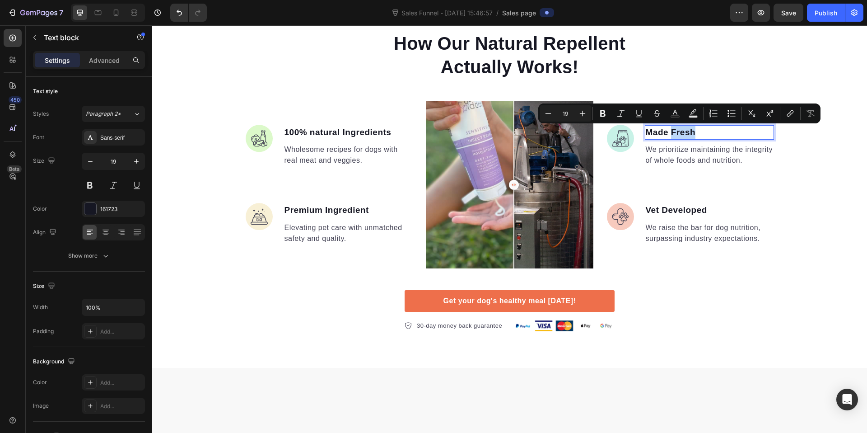
click at [686, 131] on p "Made Fresh" at bounding box center [709, 132] width 127 height 13
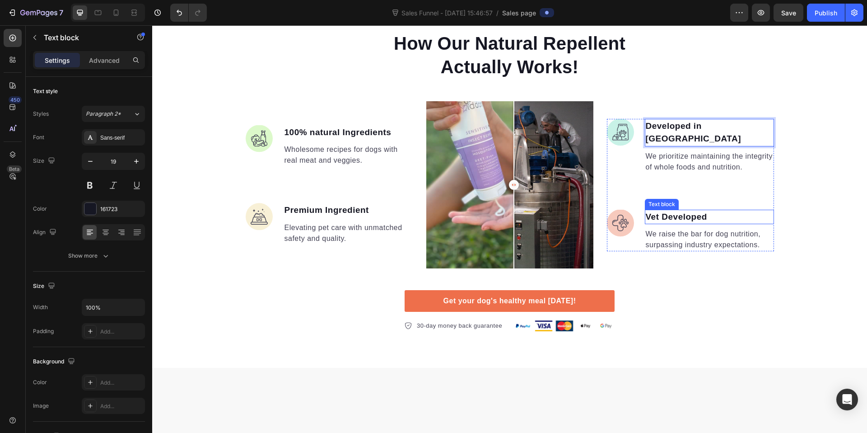
click at [669, 210] on p "Vet Developed" at bounding box center [709, 216] width 127 height 13
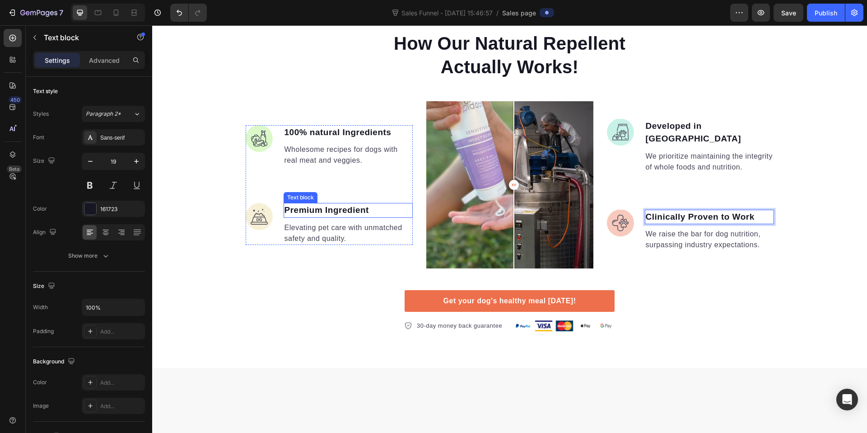
click at [316, 204] on p "Premium Ingredient" at bounding box center [347, 210] width 127 height 13
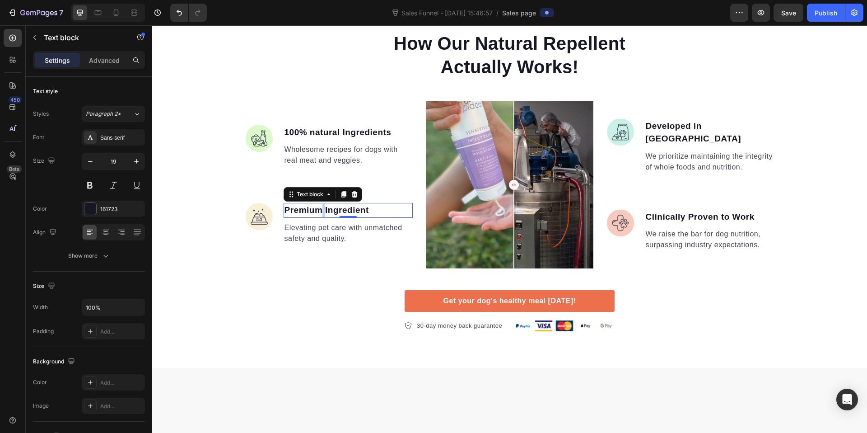
click at [316, 204] on p "Premium Ingredient" at bounding box center [347, 210] width 127 height 13
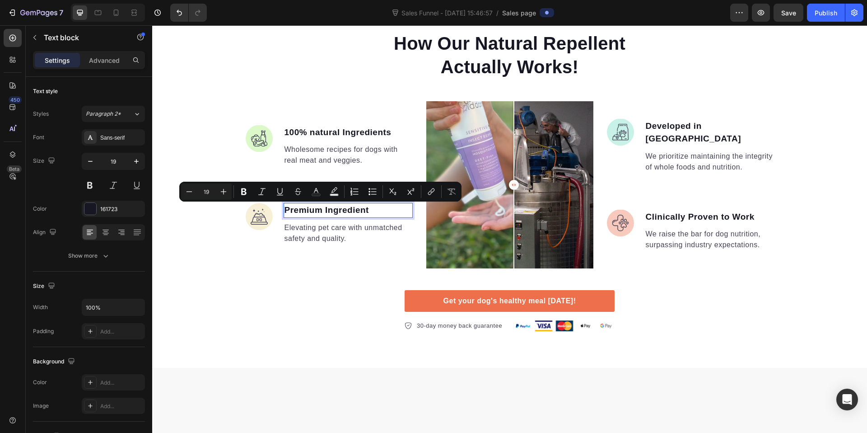
click at [333, 206] on p "Premium Ingredient" at bounding box center [347, 210] width 127 height 13
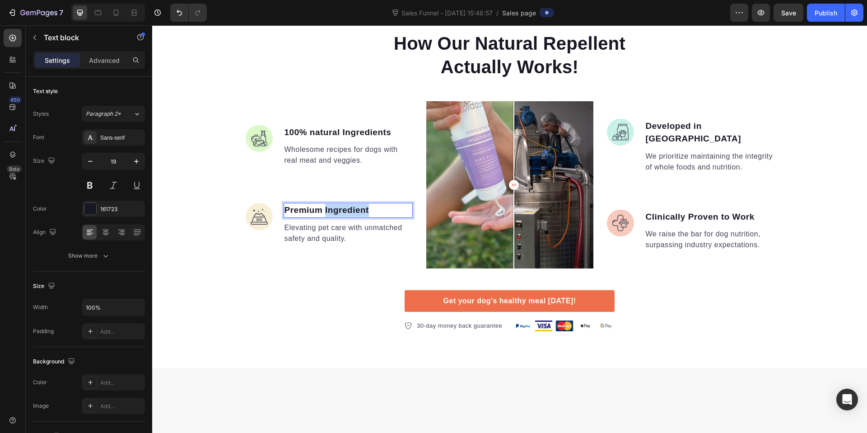
click at [333, 206] on p "Premium Ingredient" at bounding box center [347, 210] width 127 height 13
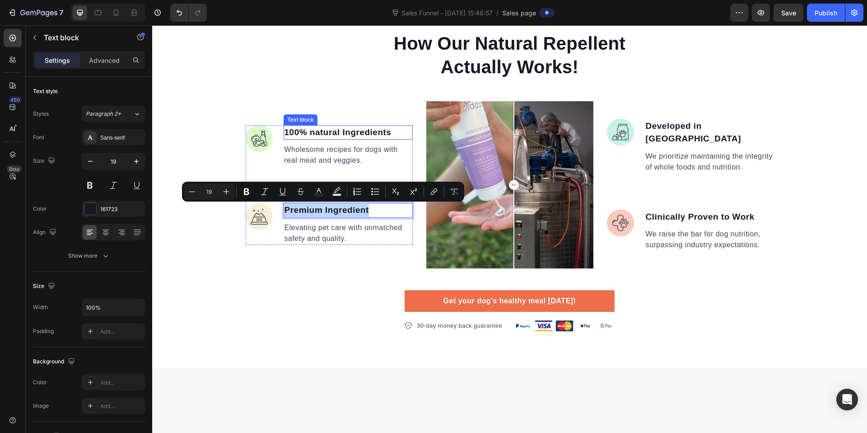
click at [318, 131] on p "100% natural Ingredients" at bounding box center [347, 132] width 127 height 13
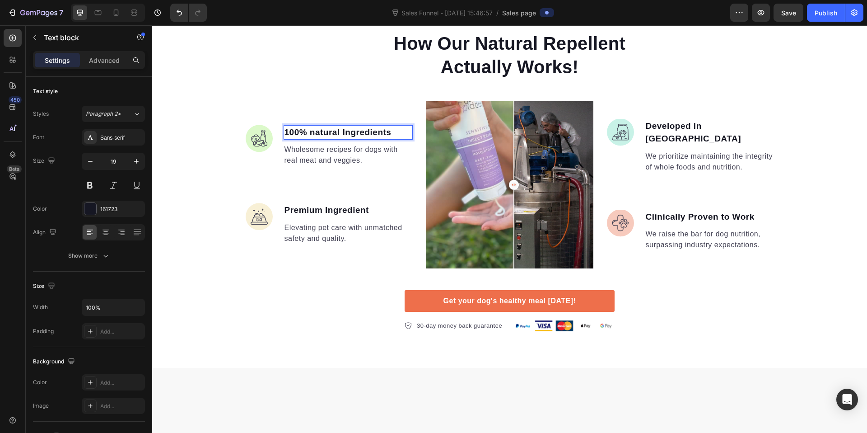
click at [312, 132] on p "100% natural Ingredients" at bounding box center [347, 132] width 127 height 13
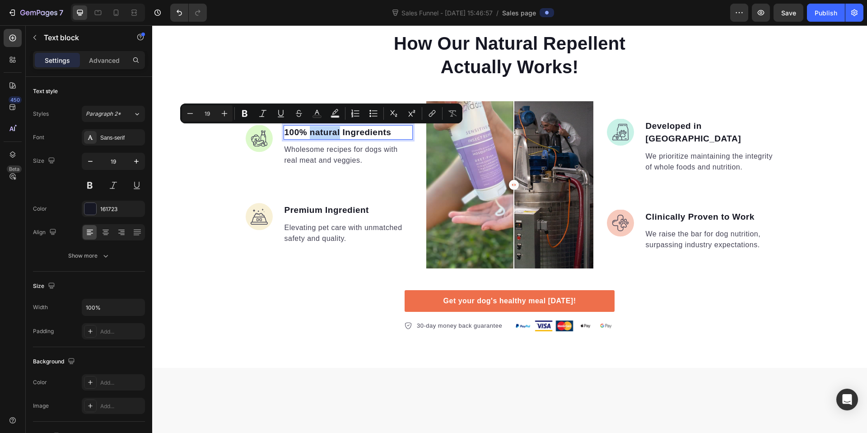
click at [309, 134] on p "100% natural Ingredients" at bounding box center [347, 132] width 127 height 13
click at [312, 134] on p "100% natural Ingredients" at bounding box center [347, 132] width 127 height 13
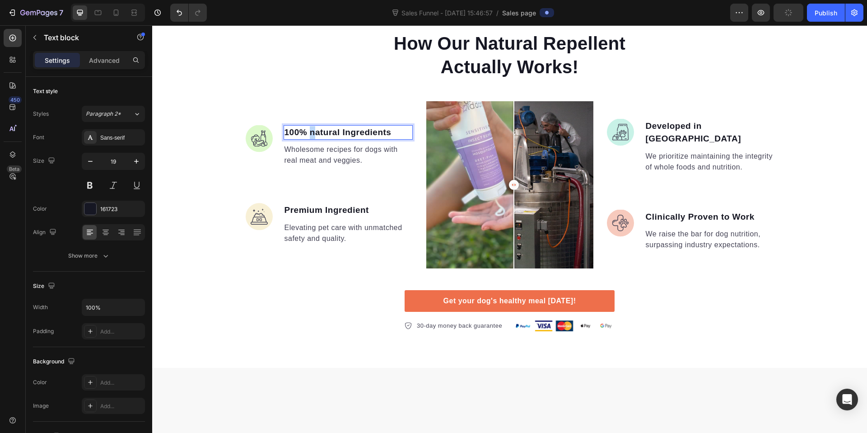
click at [307, 135] on p "100% natural Ingredients" at bounding box center [347, 132] width 127 height 13
drag, startPoint x: 302, startPoint y: 131, endPoint x: 280, endPoint y: 138, distance: 22.6
click at [284, 138] on p "100% Natural Ingredients" at bounding box center [347, 132] width 127 height 13
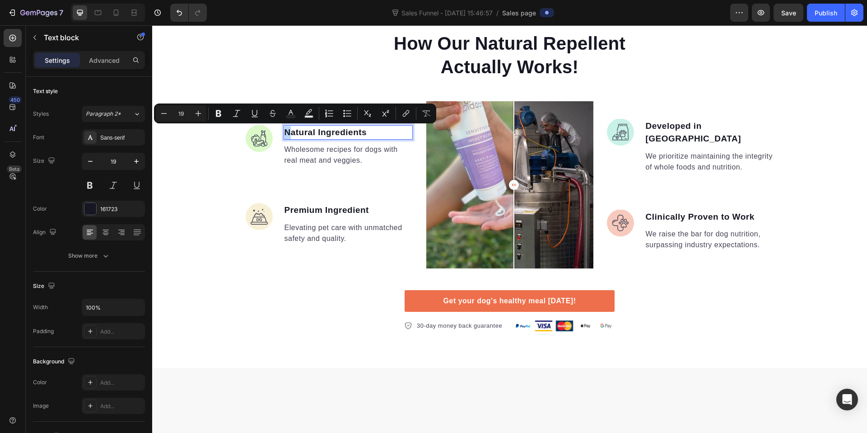
click at [284, 135] on p "Natural Ingredients" at bounding box center [347, 132] width 127 height 13
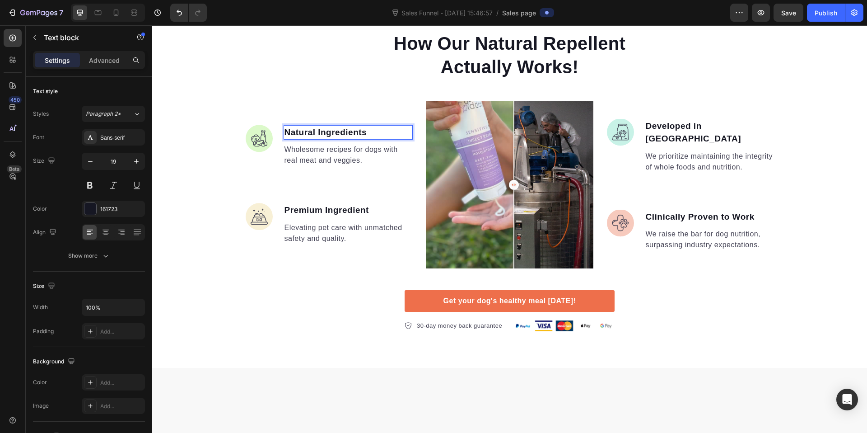
click at [312, 131] on p "Natural Ingredients" at bounding box center [347, 132] width 127 height 13
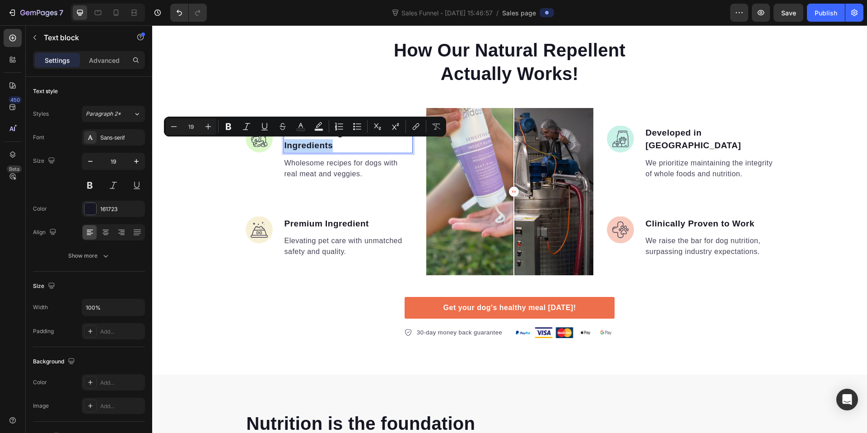
drag, startPoint x: 363, startPoint y: 135, endPoint x: 368, endPoint y: 141, distance: 7.4
click at [368, 141] on p "Natural & Organic Ingredients" at bounding box center [347, 139] width 127 height 26
click at [364, 142] on p "Natural & Organic Ingredients" at bounding box center [347, 139] width 127 height 26
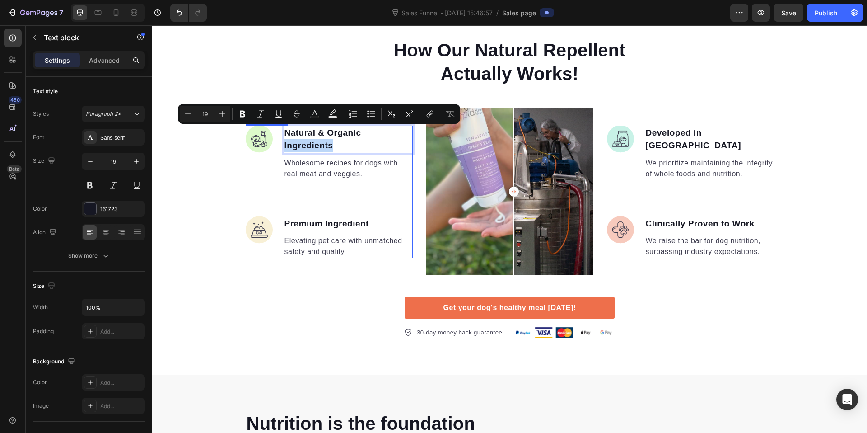
drag, startPoint x: 365, startPoint y: 142, endPoint x: 293, endPoint y: 144, distance: 72.3
click at [290, 143] on p "Natural & Organic Ingredients" at bounding box center [347, 139] width 127 height 26
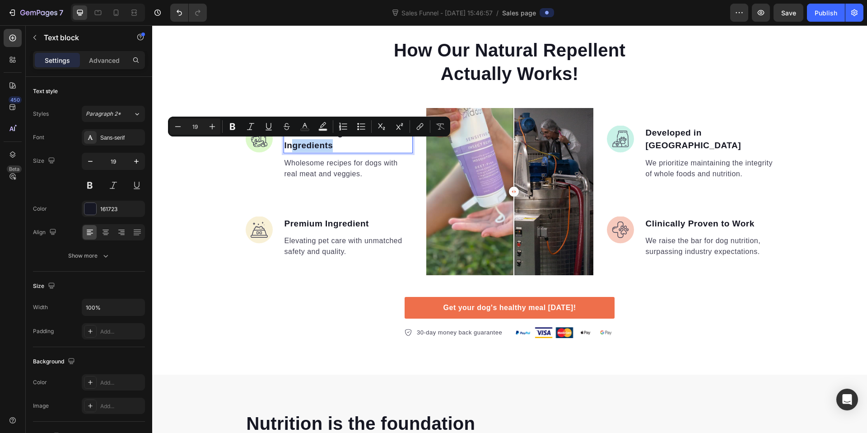
scroll to position [678, 0]
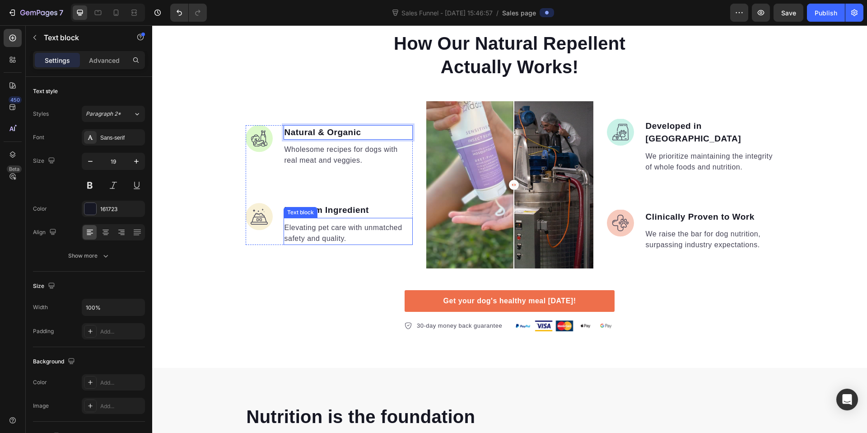
click at [362, 233] on p "Elevating pet care with unmatched safety and quality." at bounding box center [347, 233] width 127 height 22
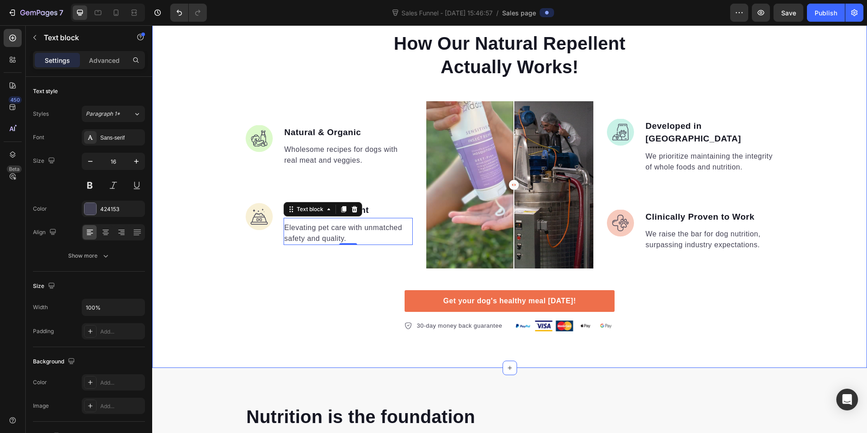
click at [214, 220] on div "How Our Natural Repellent Actually Works! Heading Image Natural & Organic Text …" at bounding box center [509, 181] width 715 height 301
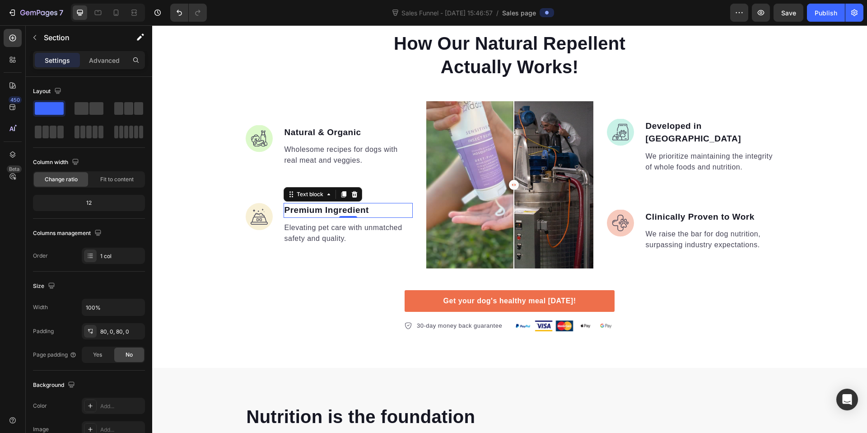
click at [326, 210] on p "Premium Ingredient" at bounding box center [347, 210] width 127 height 13
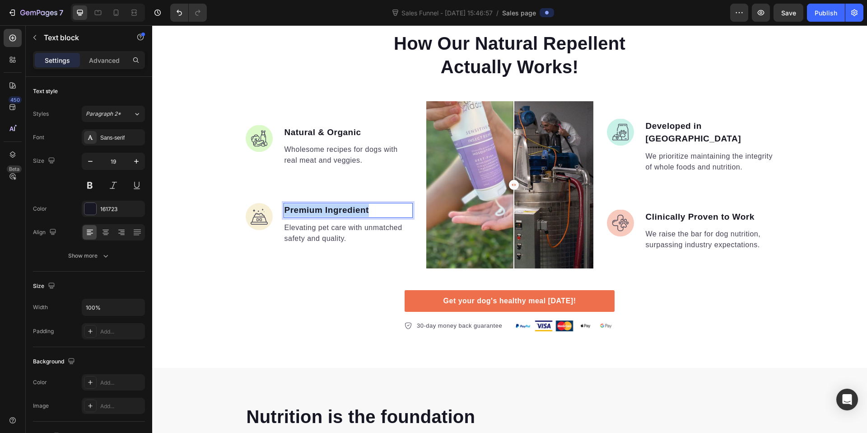
click at [326, 210] on p "Premium Ingredient" at bounding box center [347, 210] width 127 height 13
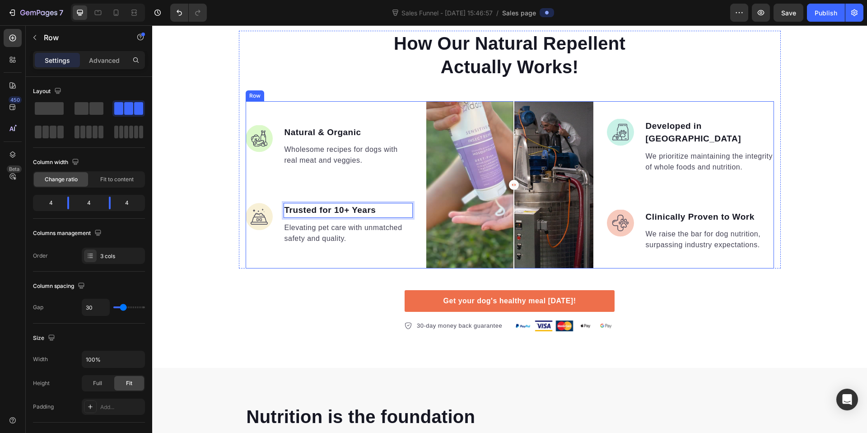
click at [393, 247] on div "Image Natural & Organic Text block Wholesome recipes for dogs with real meat an…" at bounding box center [329, 184] width 167 height 167
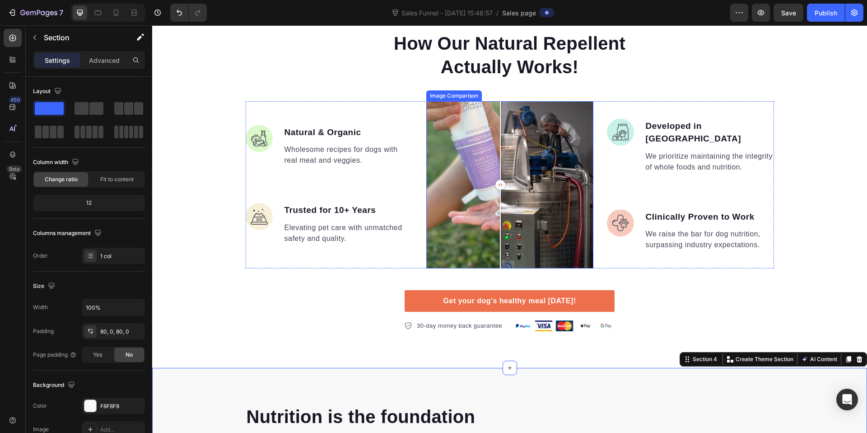
drag, startPoint x: 507, startPoint y: 180, endPoint x: 497, endPoint y: 187, distance: 12.2
click at [497, 187] on div at bounding box center [500, 185] width 10 height 10
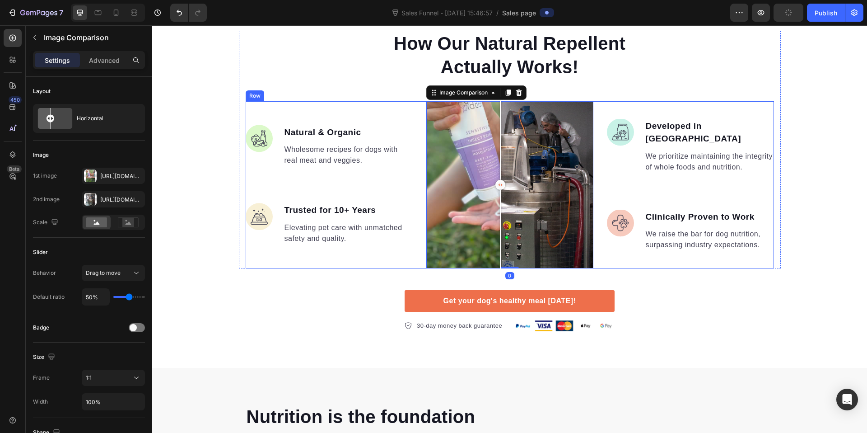
click at [233, 331] on div "How Our Natural Repellent Actually Works! Heading Image Natural & Organic Text …" at bounding box center [509, 181] width 715 height 301
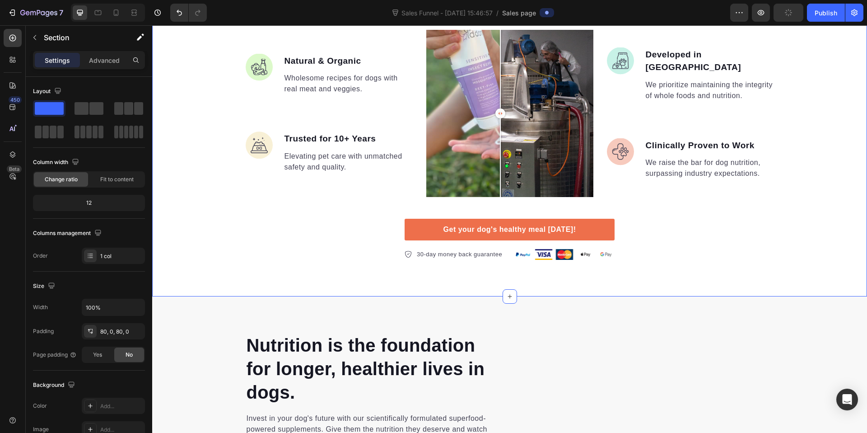
scroll to position [859, 0]
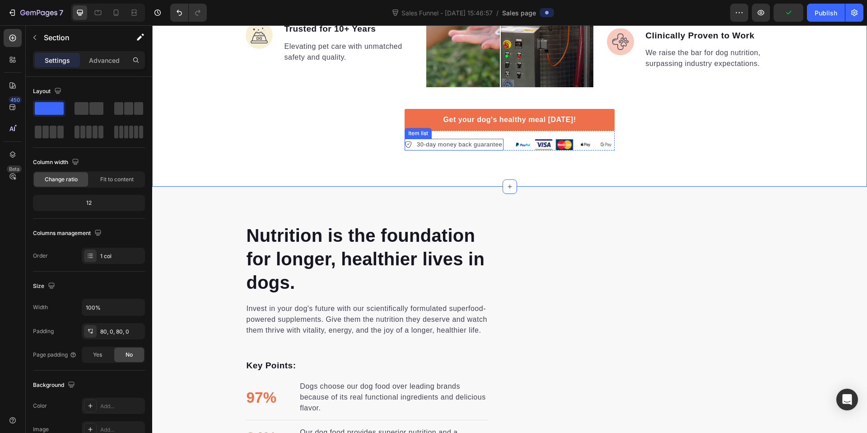
click at [442, 149] on div "30-day money back guarantee" at bounding box center [459, 145] width 88 height 12
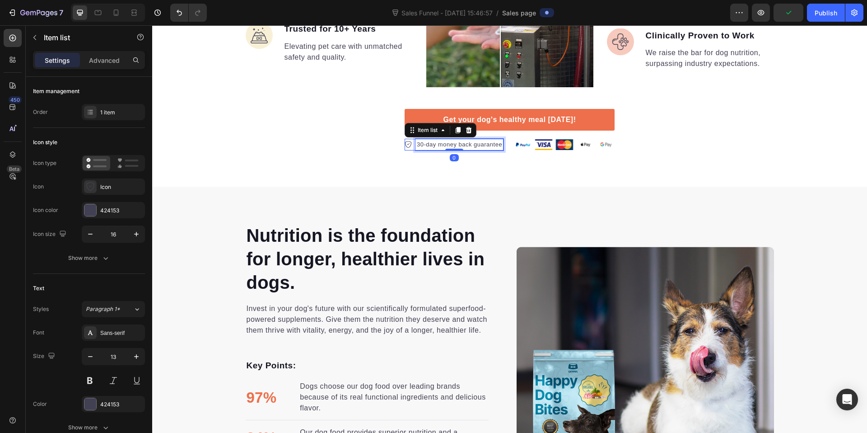
click at [442, 143] on p "30-day money back guarantee" at bounding box center [459, 144] width 85 height 9
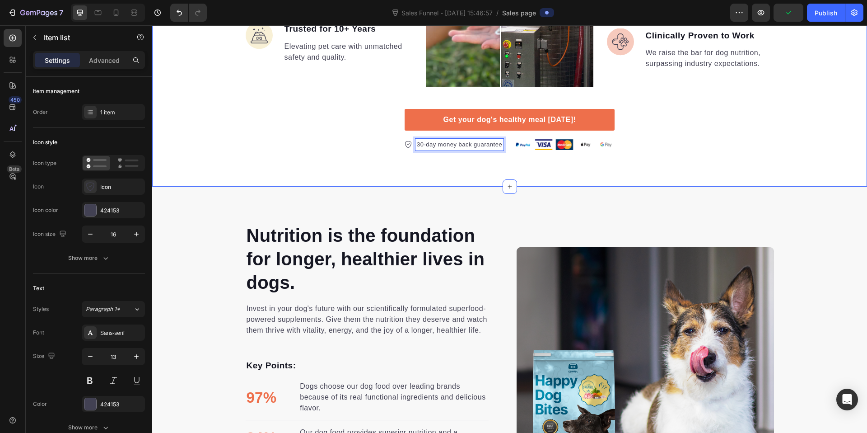
click at [474, 163] on div "How Our Natural Repellent Actually Works! Heading Image Natural & Organic Text …" at bounding box center [509, -1] width 715 height 373
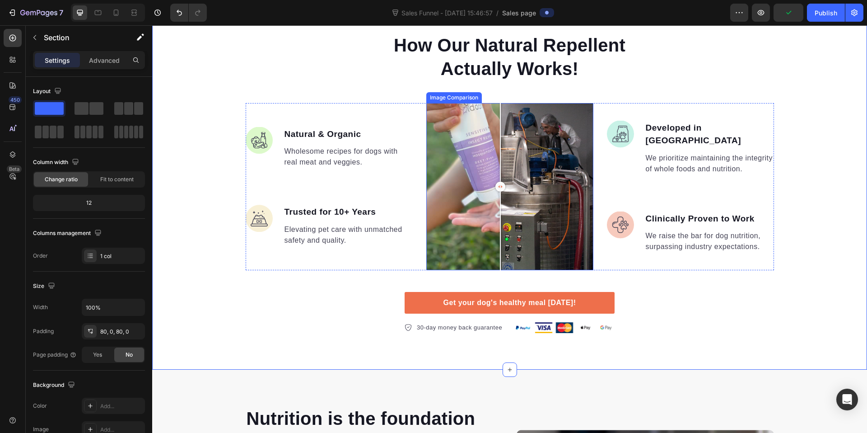
scroll to position [676, 0]
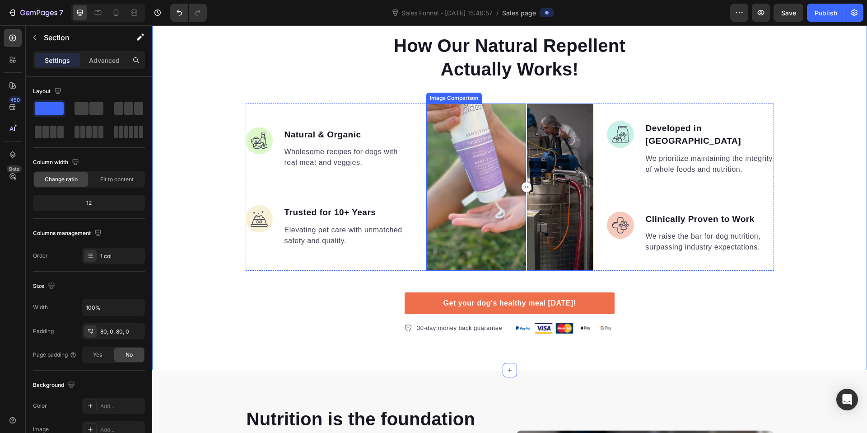
drag, startPoint x: 525, startPoint y: 188, endPoint x: 525, endPoint y: 236, distance: 48.3
click at [525, 236] on div at bounding box center [527, 186] width 18 height 167
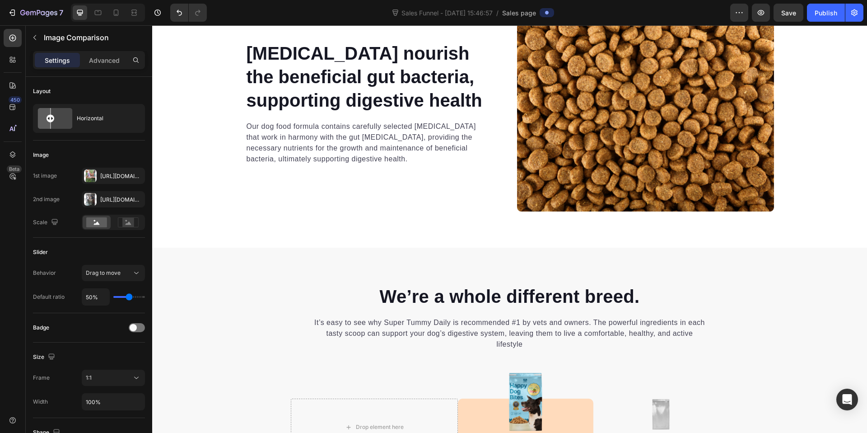
scroll to position [1717, 0]
